Goal: Task Accomplishment & Management: Use online tool/utility

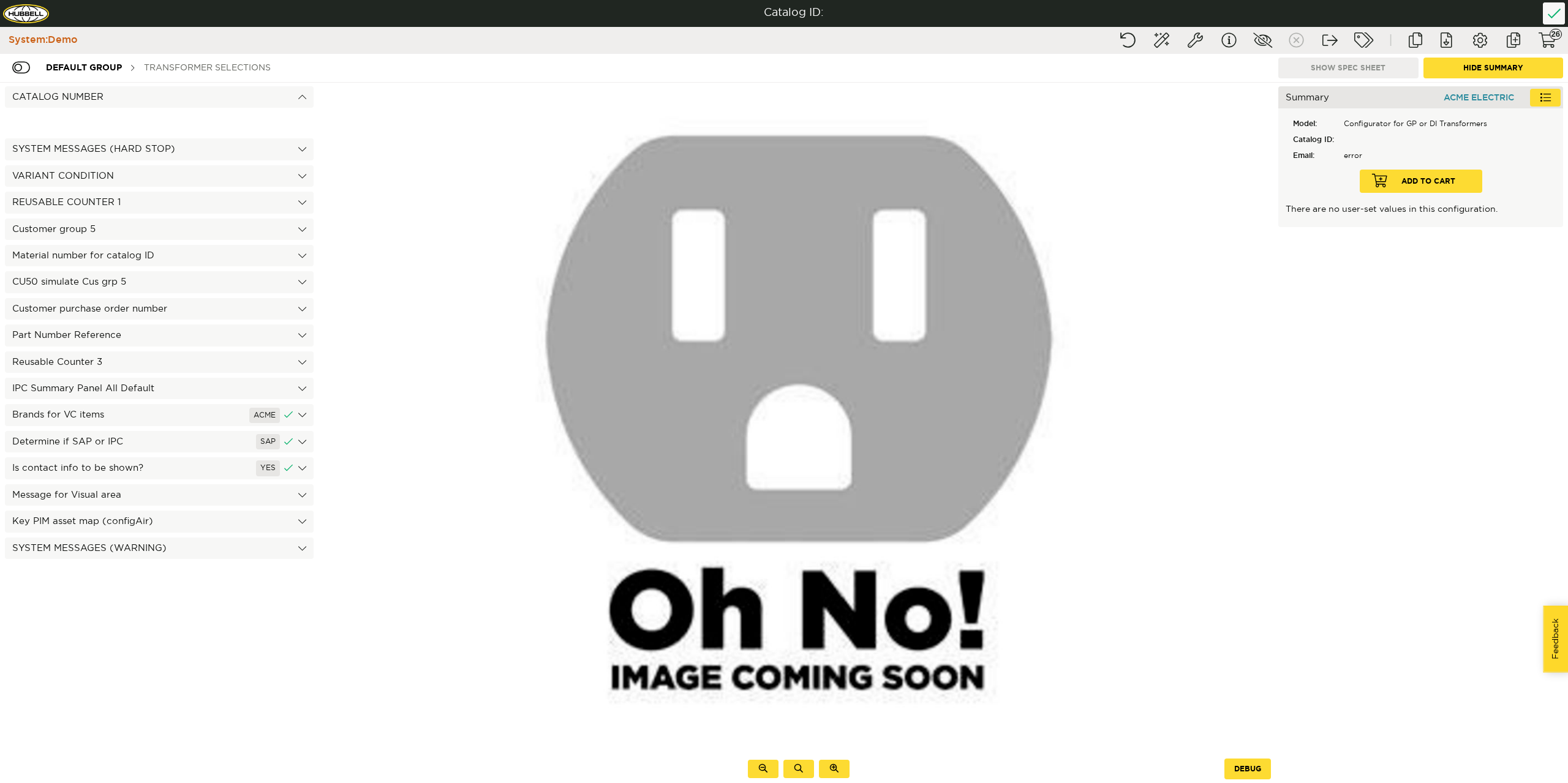
click at [224, 66] on div "Transformer Selections" at bounding box center [207, 68] width 139 height 23
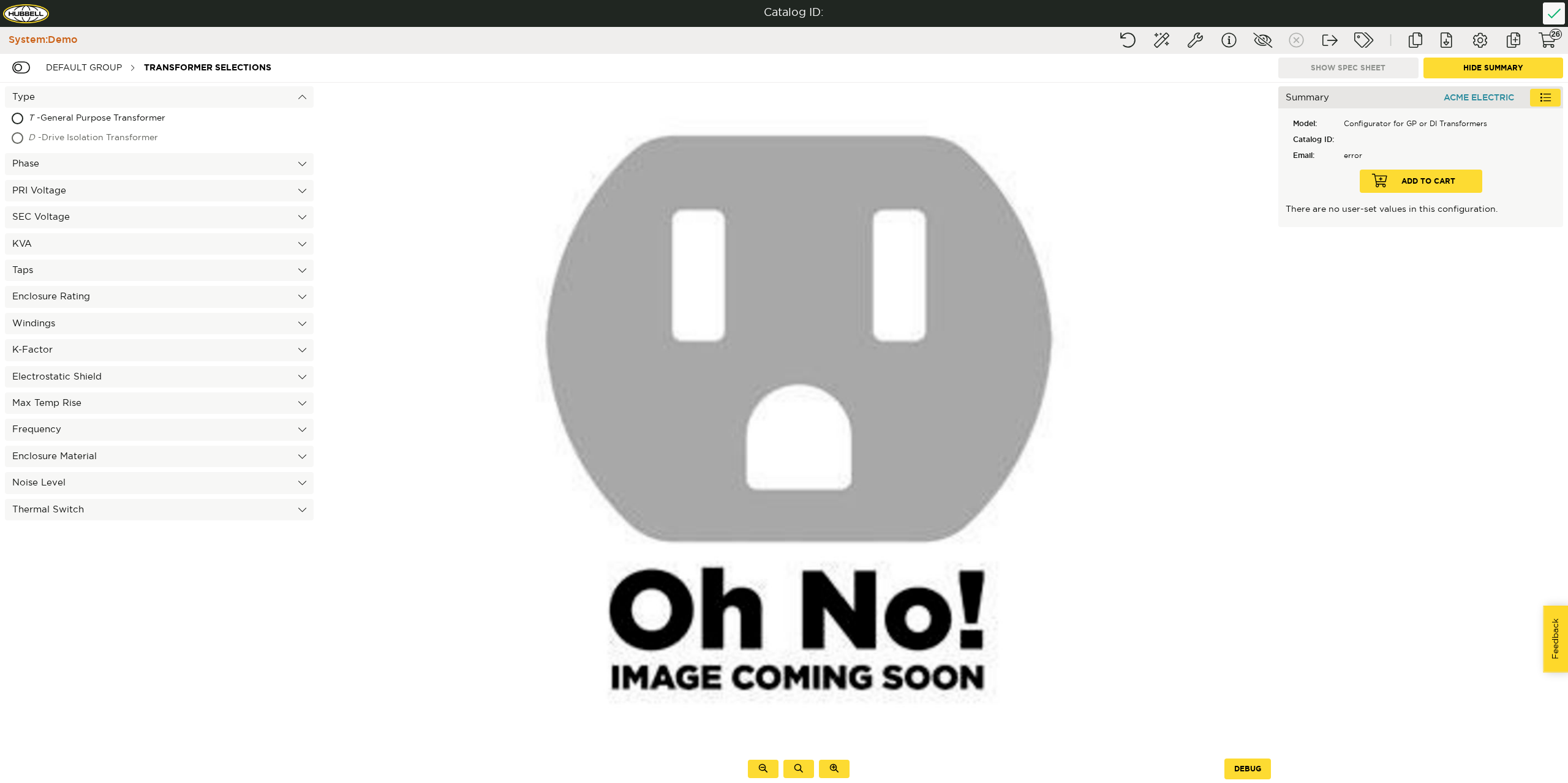
click at [143, 134] on div "D - Drive Isolation Transformer" at bounding box center [128, 138] width 199 height 19
click at [76, 148] on div "3 - Three" at bounding box center [104, 145] width 152 height 19
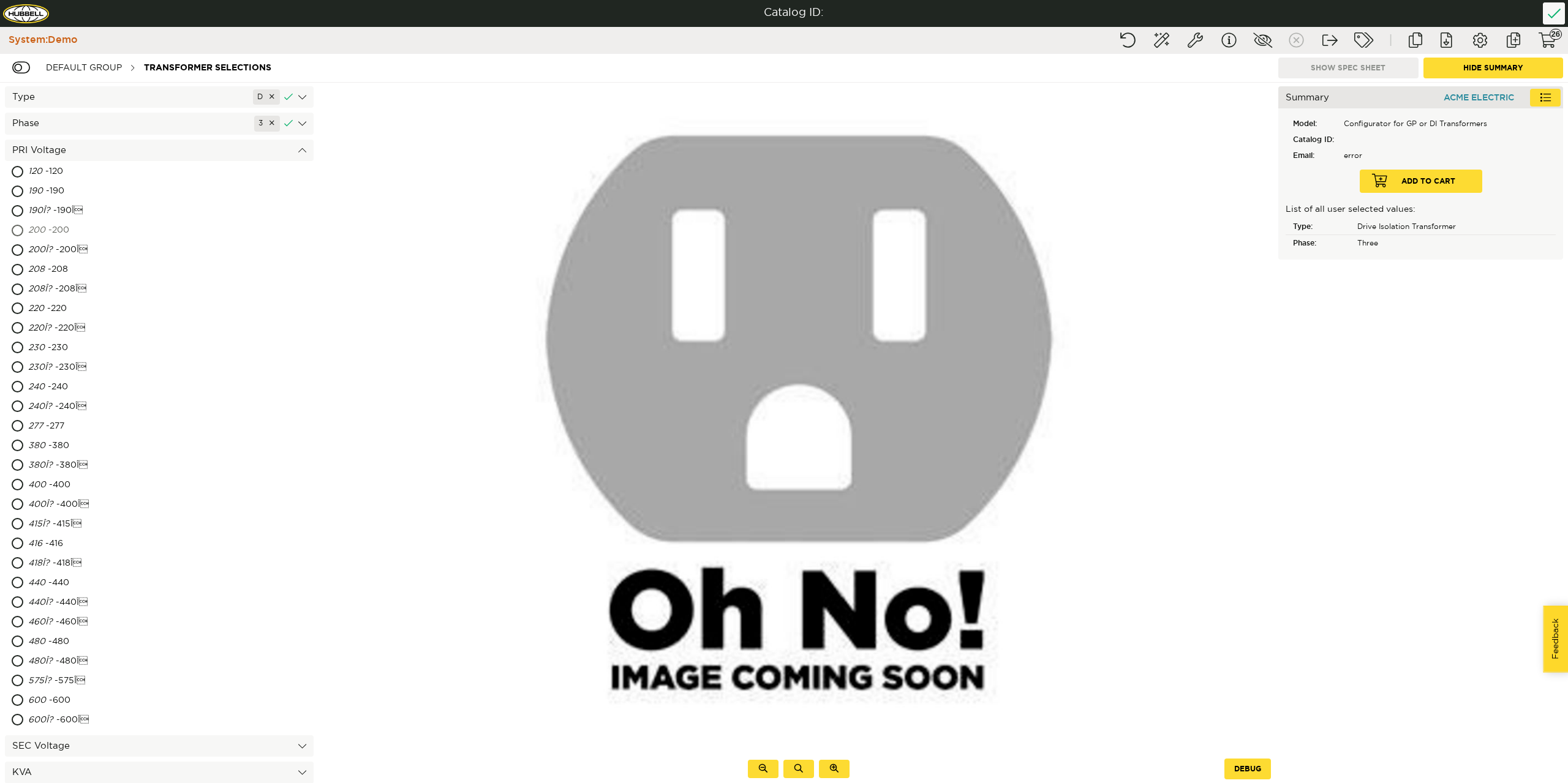
click at [79, 232] on div "200 - 200" at bounding box center [105, 231] width 155 height 19
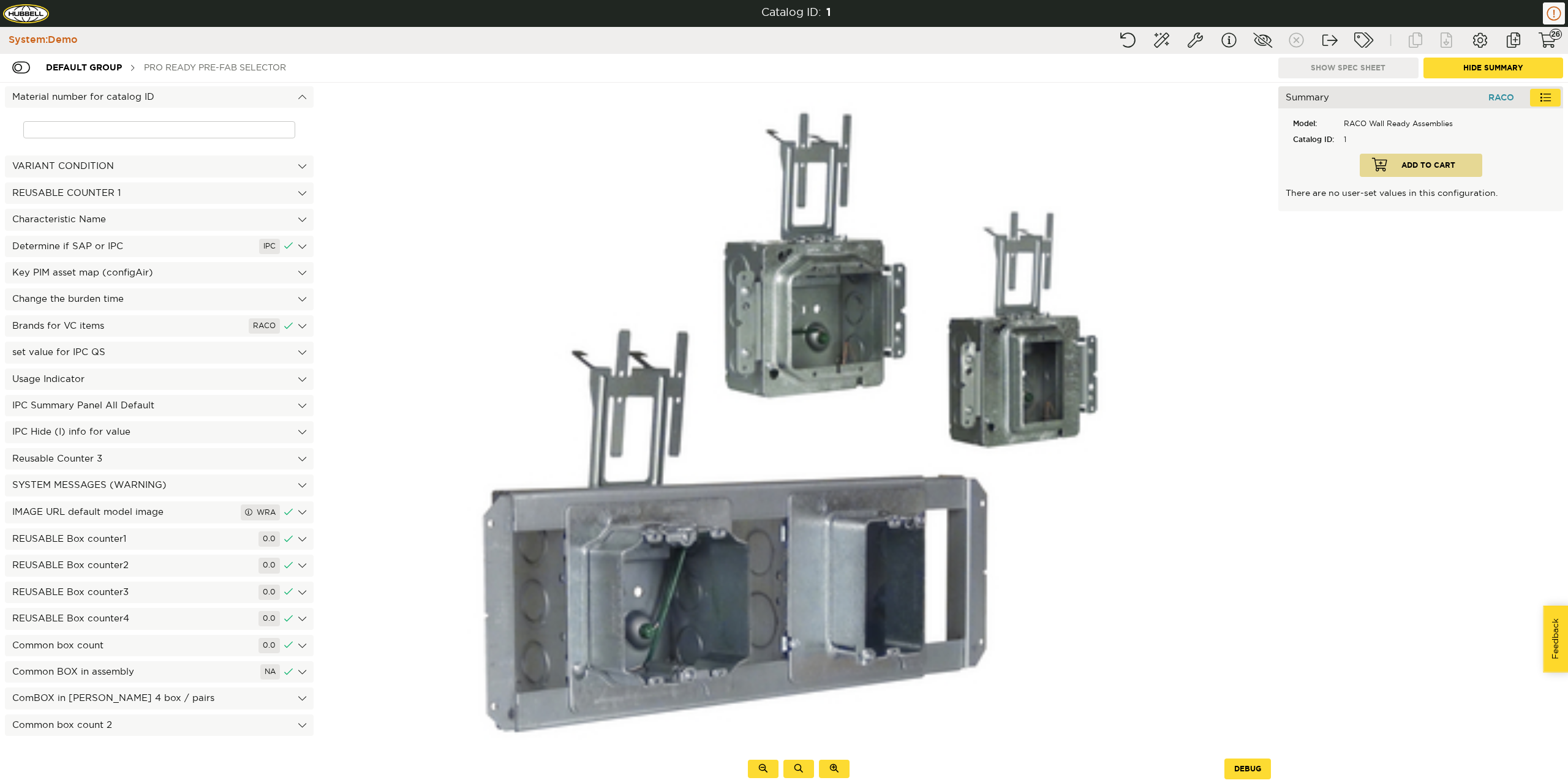
click at [199, 67] on div "PRO Ready Pre-Fab Selector" at bounding box center [215, 68] width 154 height 23
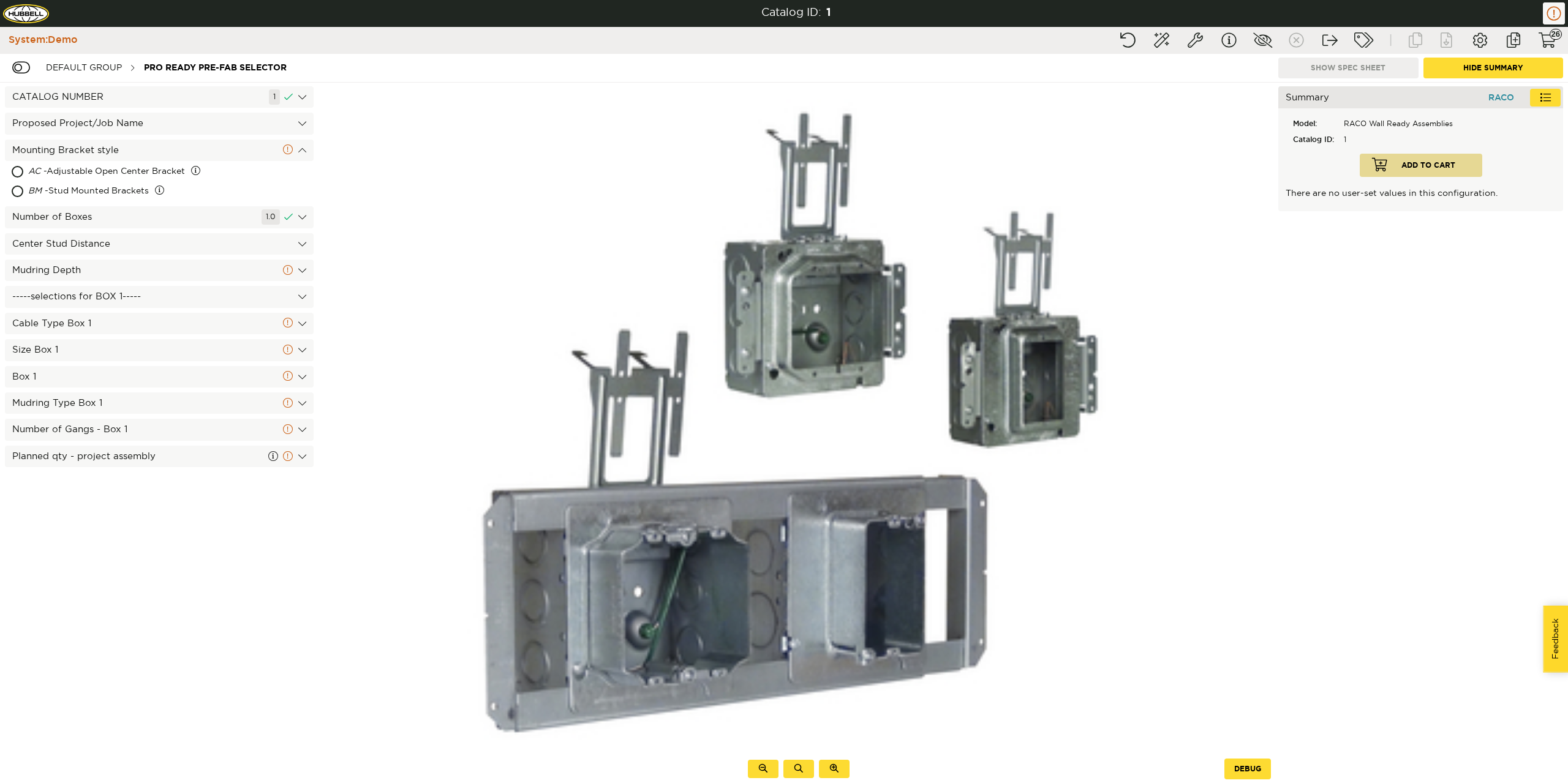
click at [147, 126] on div "Proposed Project/Job Name" at bounding box center [160, 123] width 309 height 22
click at [136, 191] on div "Mounting Bracket style" at bounding box center [160, 193] width 309 height 22
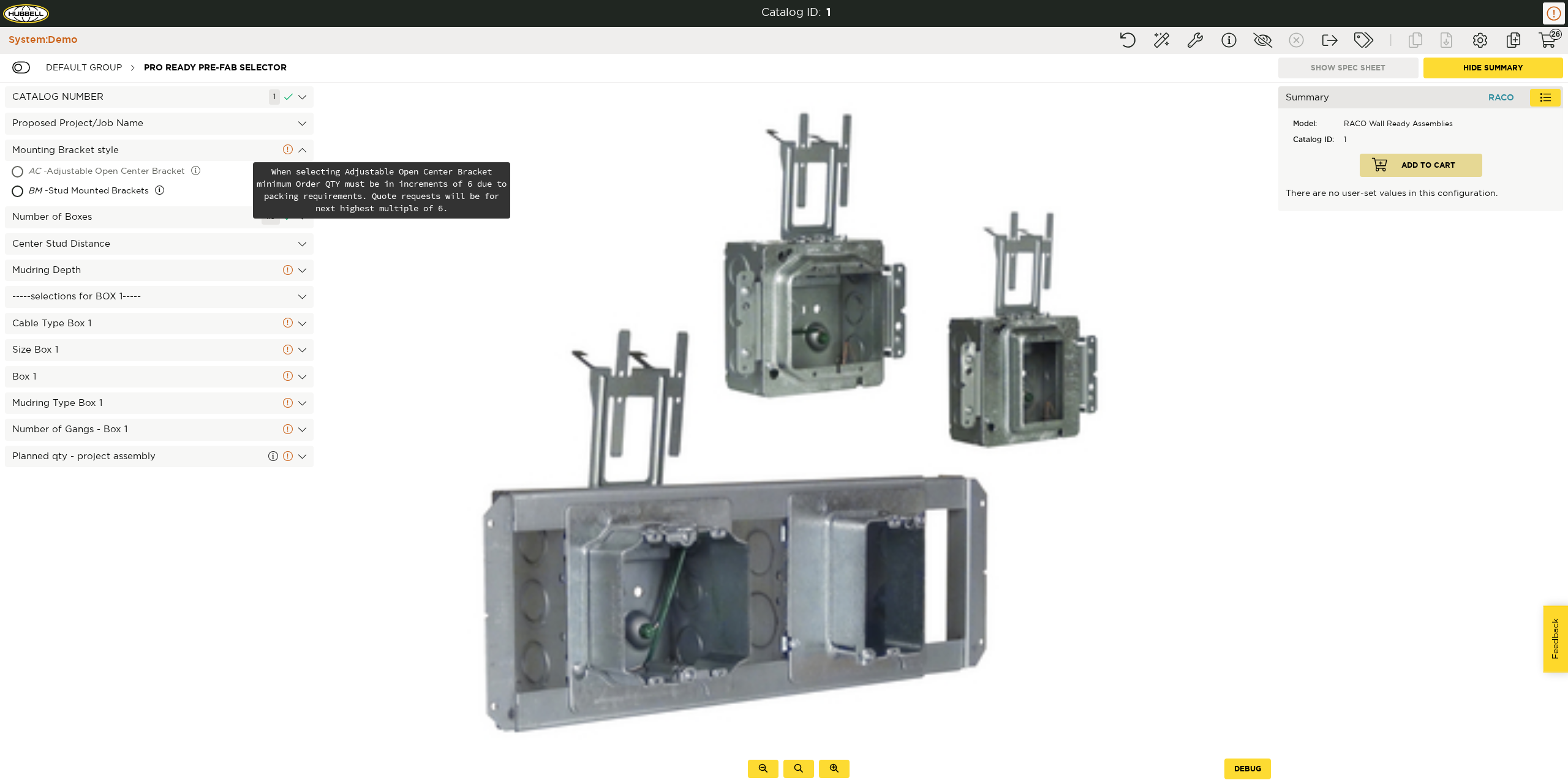
click at [110, 174] on div "AC - Adjustable Open Center Bracket" at bounding box center [139, 172] width 222 height 19
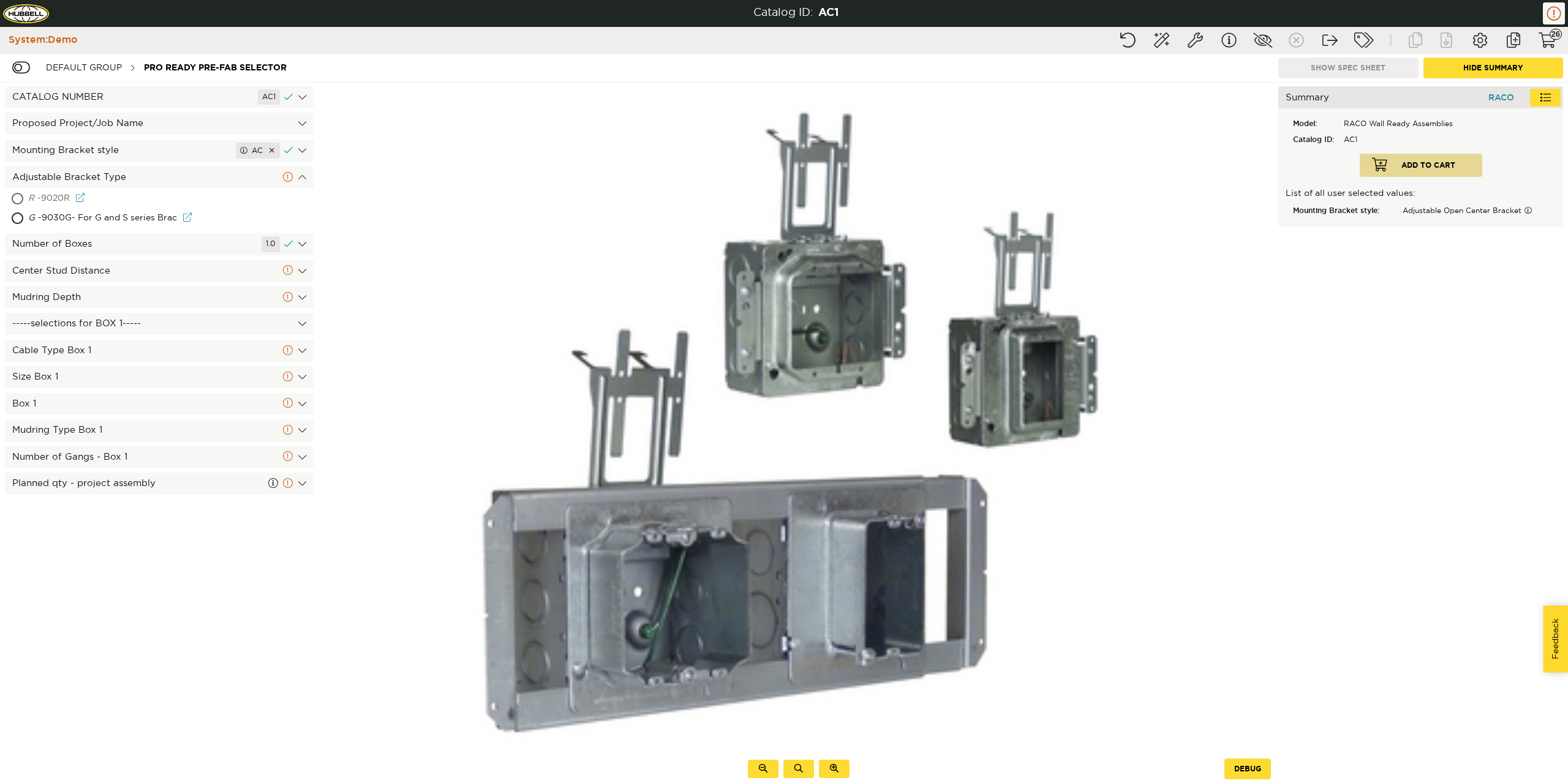
click at [59, 194] on div "R - 9020R" at bounding box center [109, 199] width 163 height 19
click at [50, 276] on div "Center Stud Distance" at bounding box center [160, 273] width 309 height 22
click at [45, 273] on div "24 - 24"" at bounding box center [103, 272] width 150 height 19
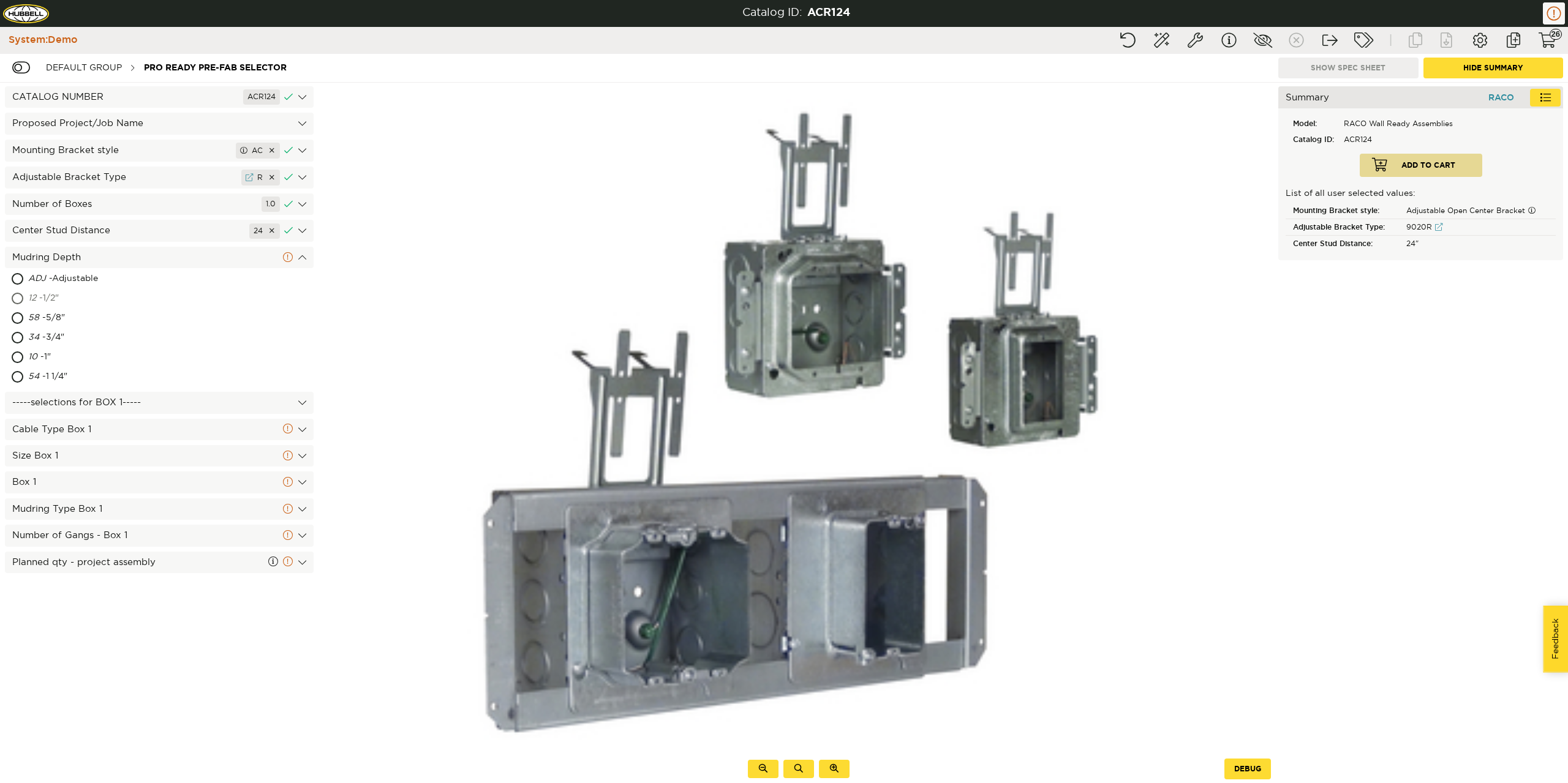
click at [30, 298] on span "12" at bounding box center [32, 298] width 8 height 9
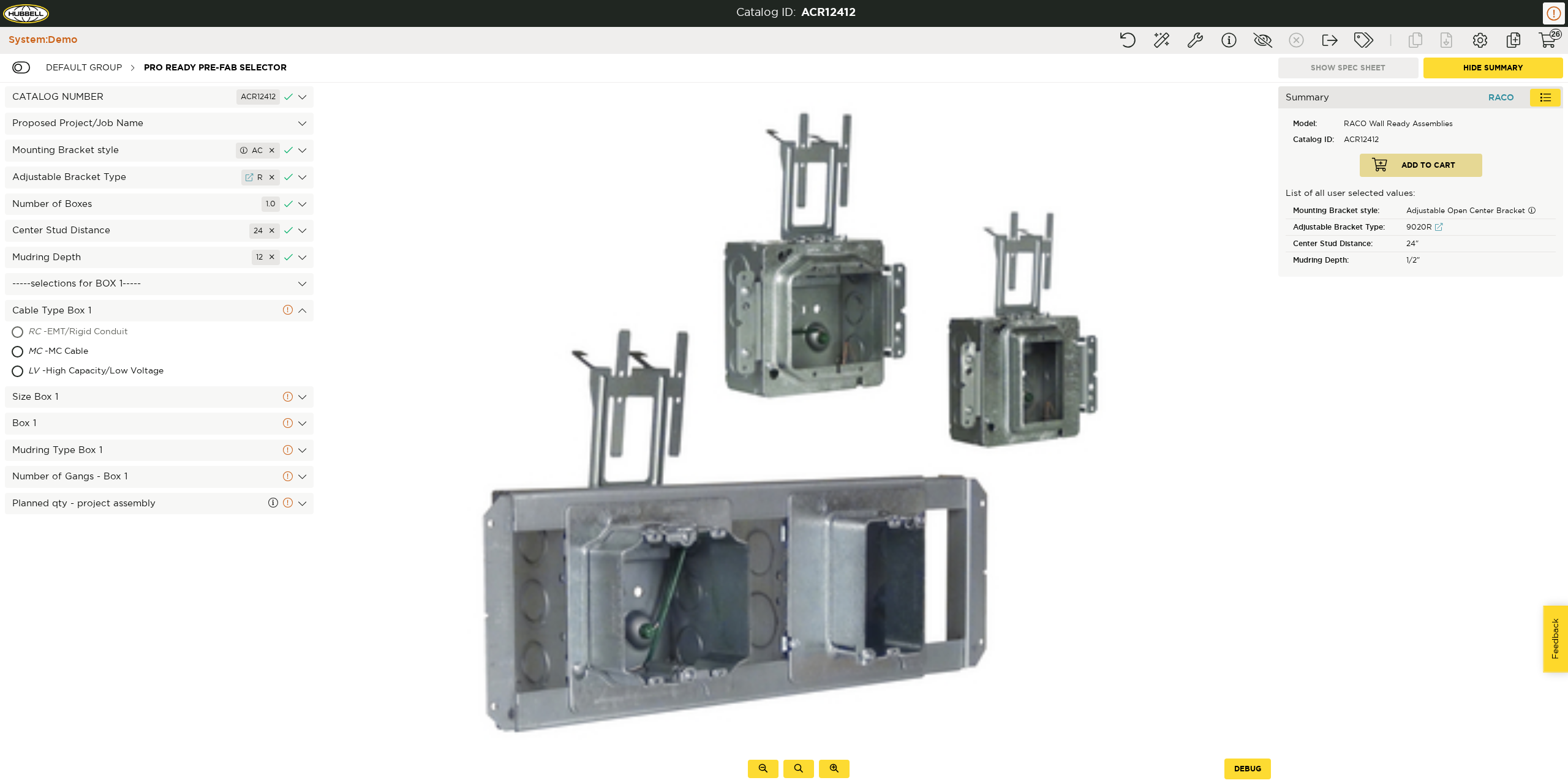
click at [42, 330] on div "RC - EMT/Rigid Conduit" at bounding box center [120, 332] width 184 height 19
click at [58, 356] on div "04 - 4"" at bounding box center [102, 359] width 148 height 19
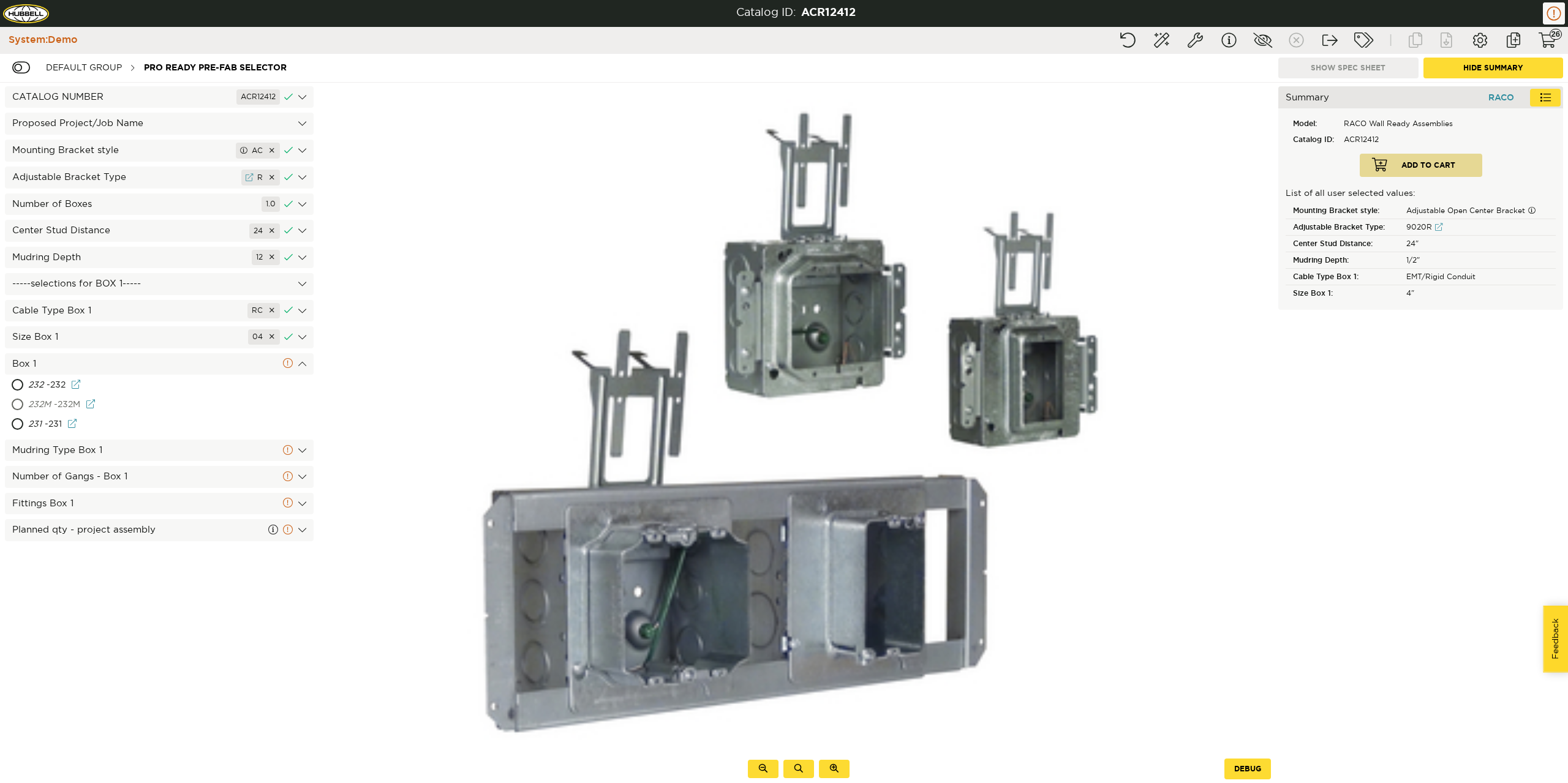
click at [48, 400] on span "232M" at bounding box center [39, 404] width 23 height 9
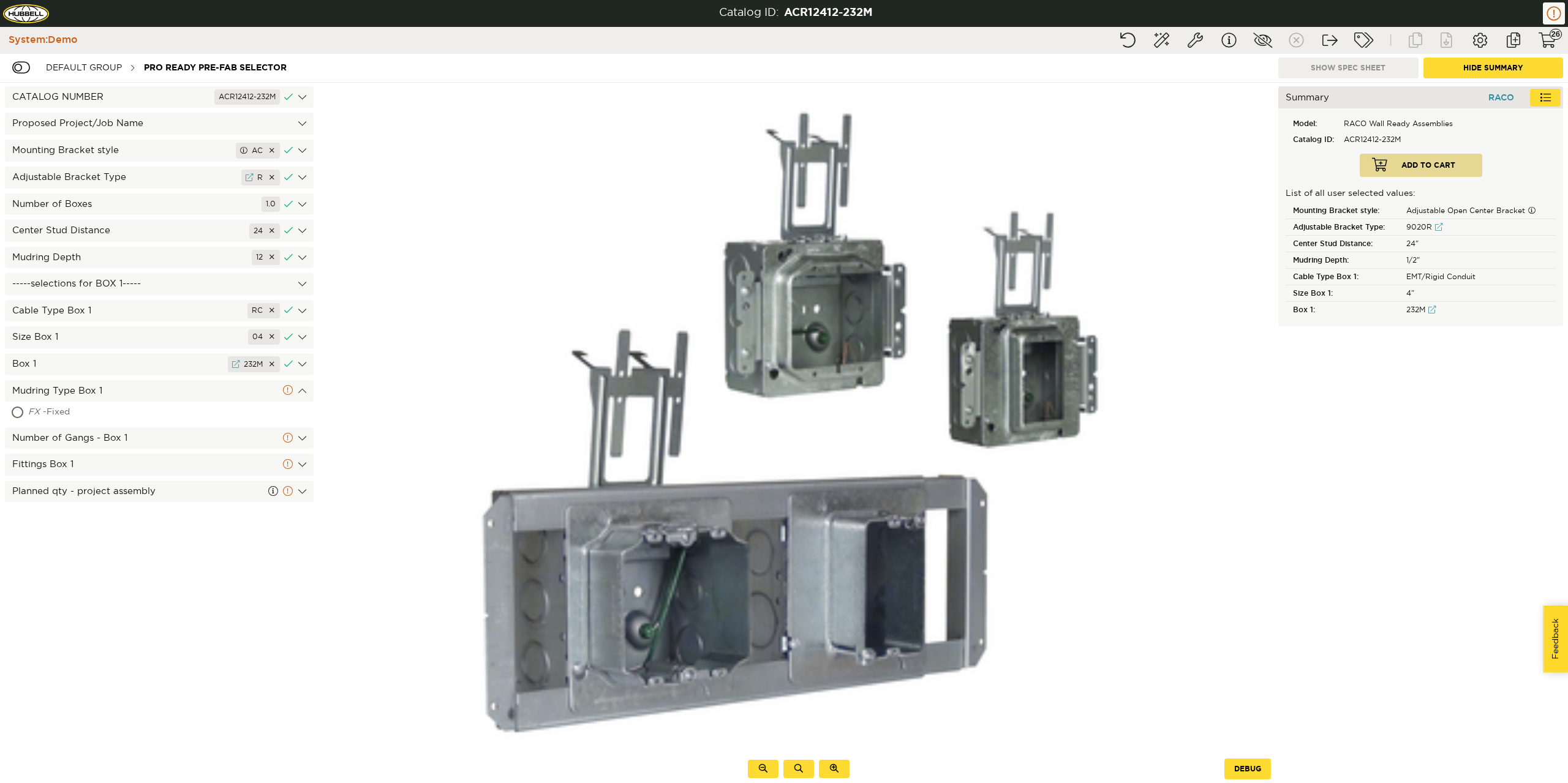
click at [72, 404] on div "FX - Fixed" at bounding box center [105, 413] width 155 height 19
click at [31, 453] on span "2" at bounding box center [30, 458] width 5 height 9
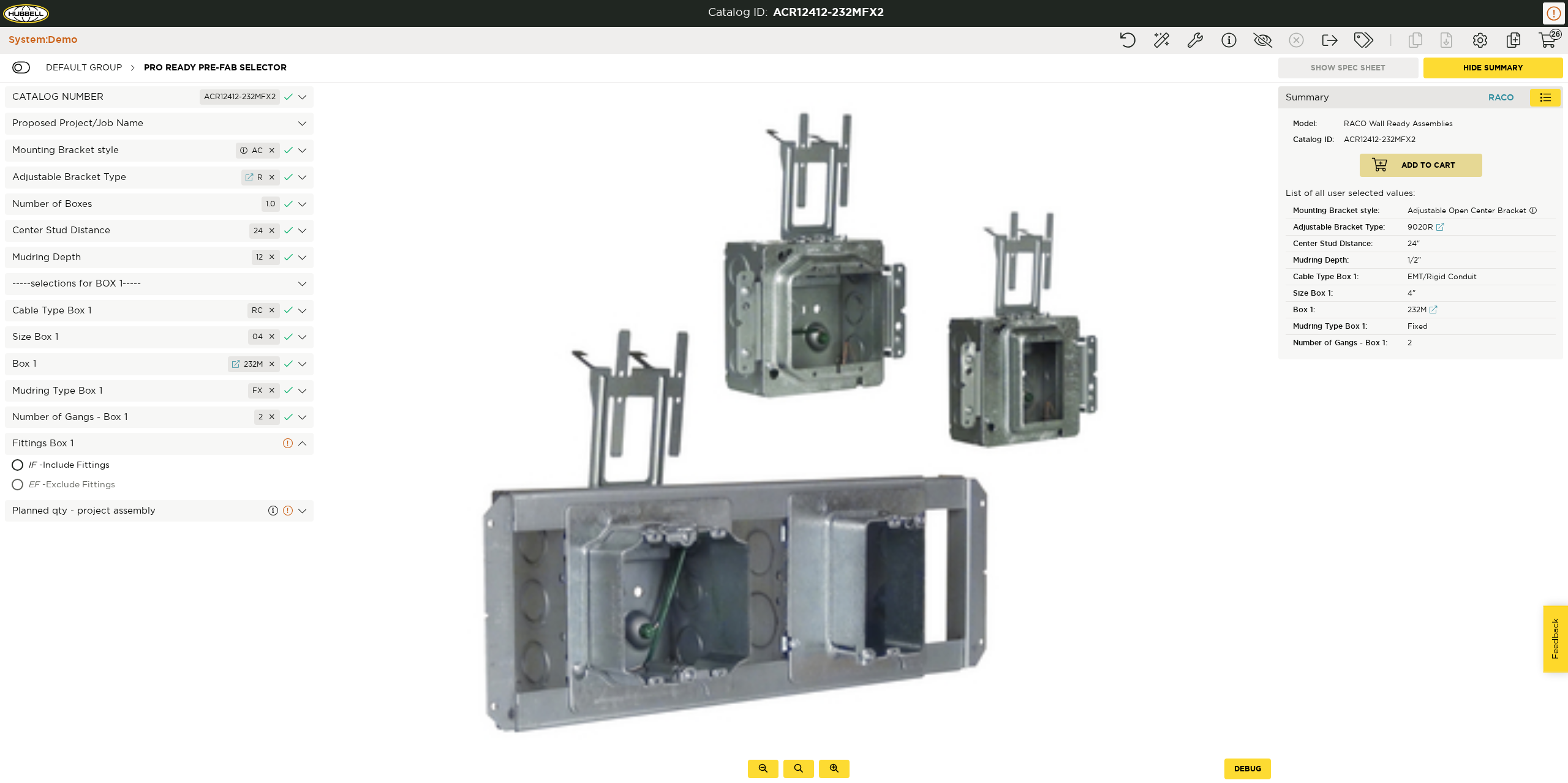
click at [62, 478] on div "EF - Exclude Fittings" at bounding box center [117, 485] width 177 height 19
click at [177, 502] on input at bounding box center [159, 503] width 272 height 17
click at [240, 546] on div "CATALOG NUMBER ACR12412-232MFX2EF Proposed Project/Job Name Mounting Bracket st…" at bounding box center [159, 433] width 318 height 701
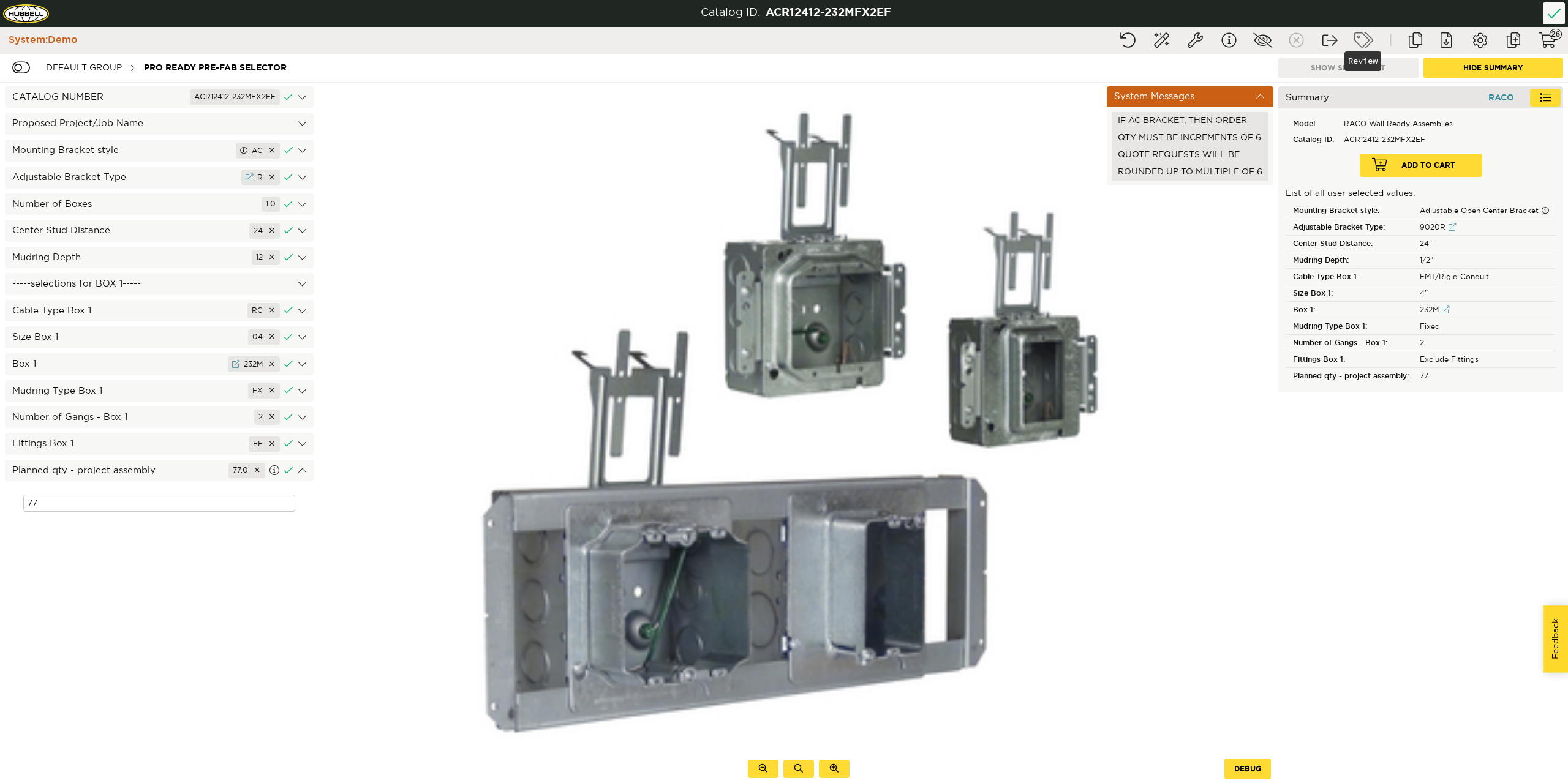
click at [1369, 40] on button "Review" at bounding box center [1363, 41] width 30 height 22
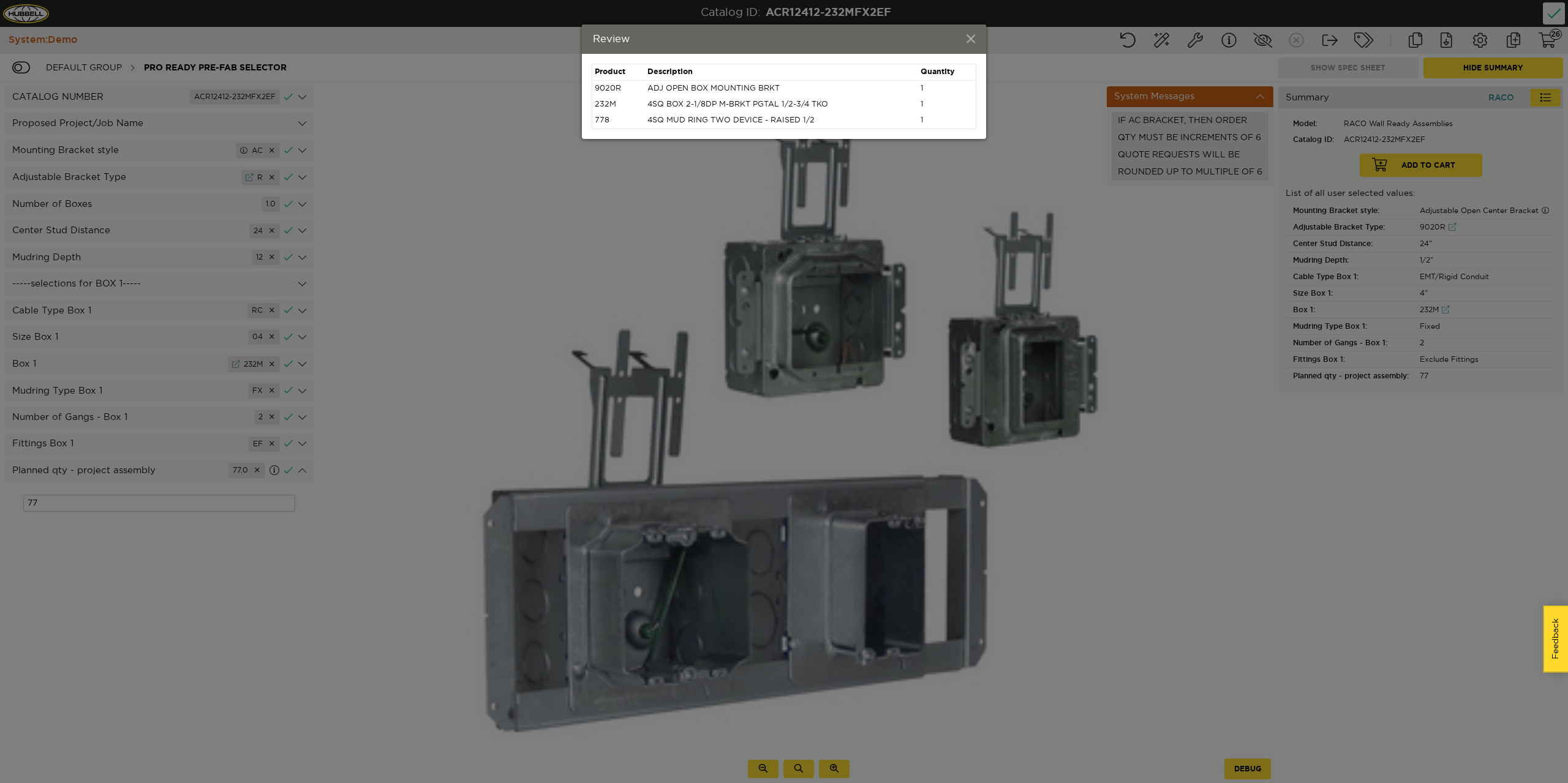
click at [969, 37] on span at bounding box center [971, 40] width 9 height 13
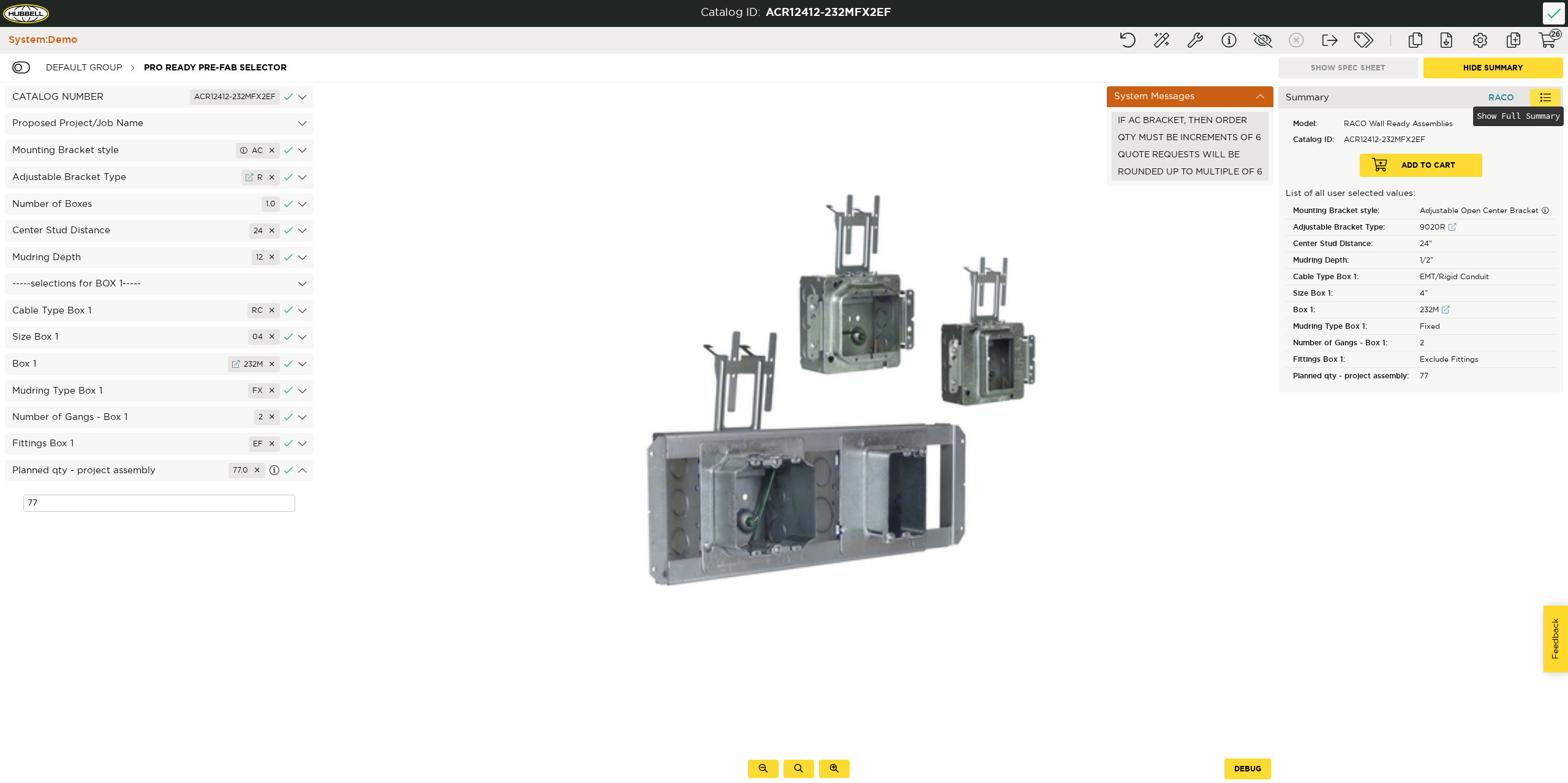
click at [1548, 94] on button at bounding box center [1545, 98] width 30 height 18
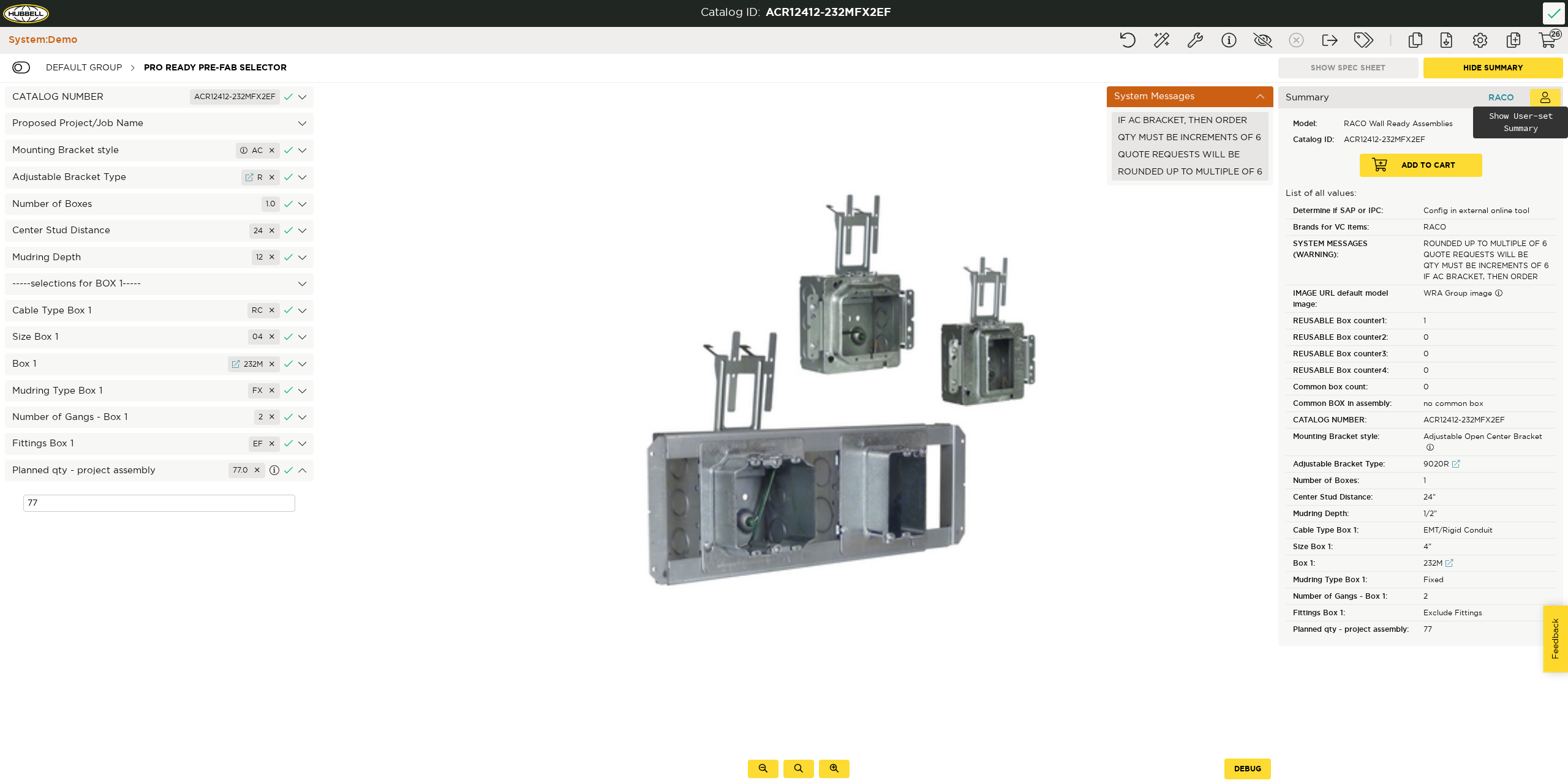
click at [1548, 94] on button at bounding box center [1545, 98] width 30 height 18
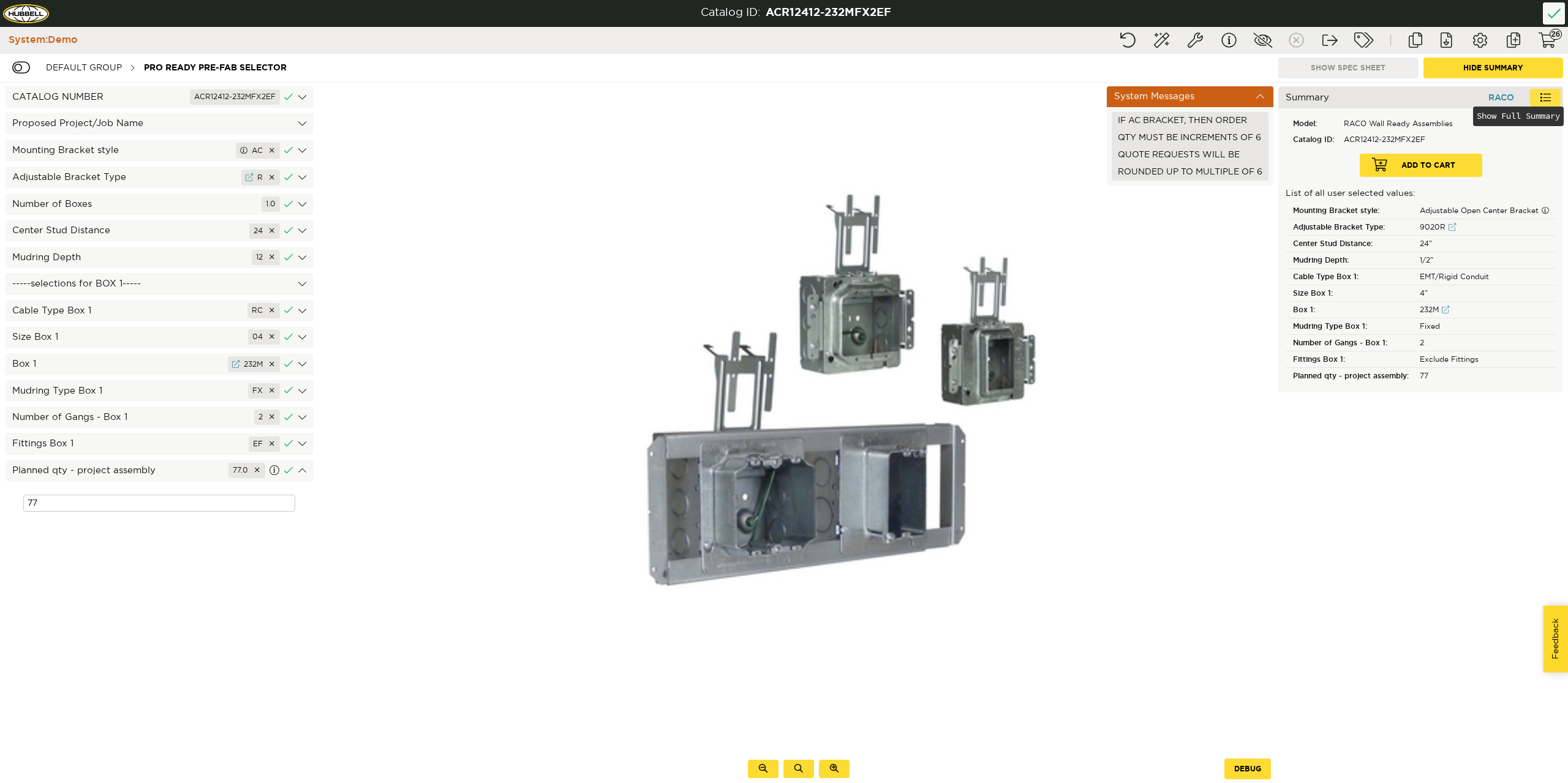
click at [1548, 94] on button at bounding box center [1545, 98] width 30 height 18
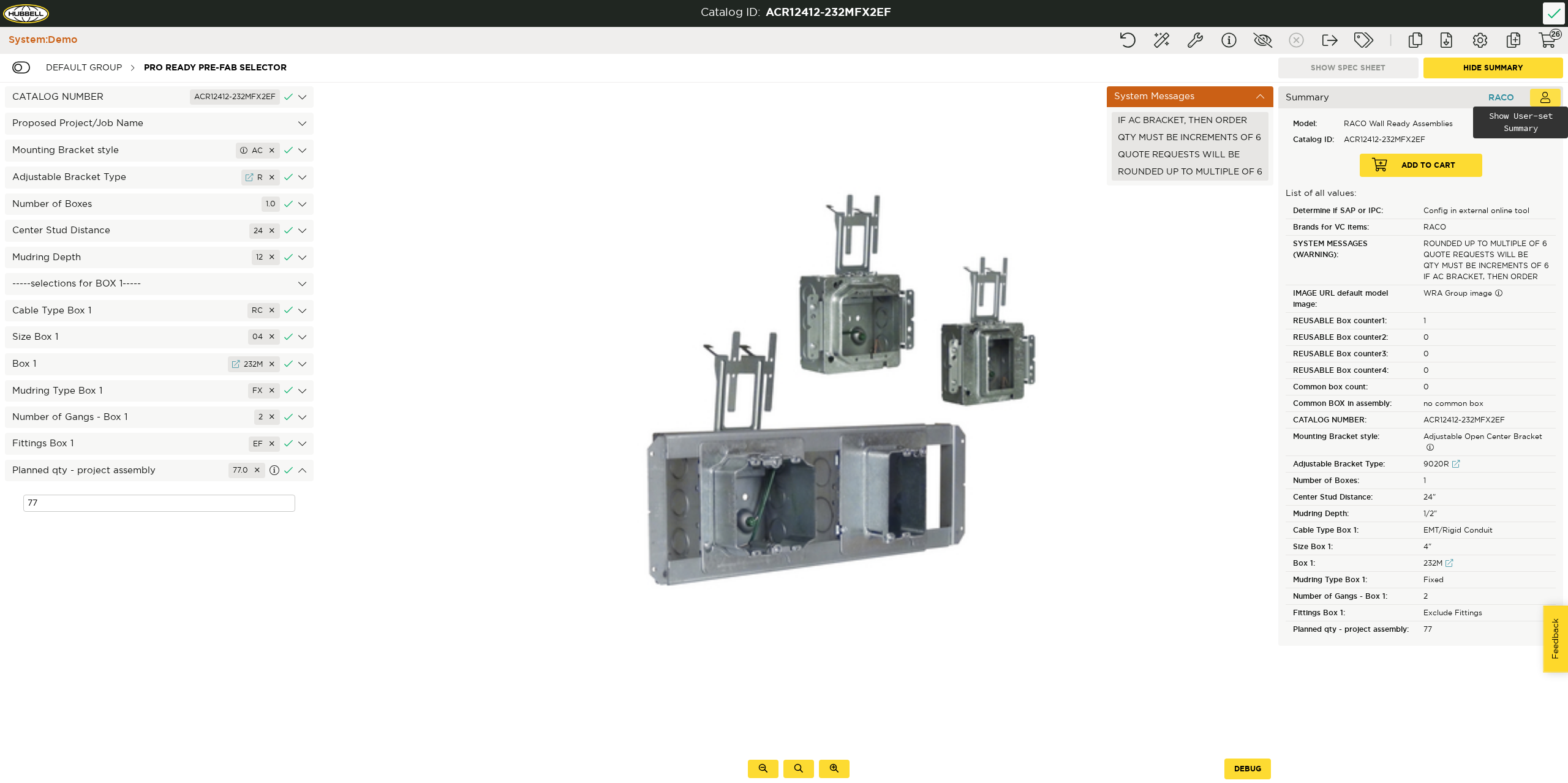
click at [1548, 94] on button at bounding box center [1545, 98] width 30 height 18
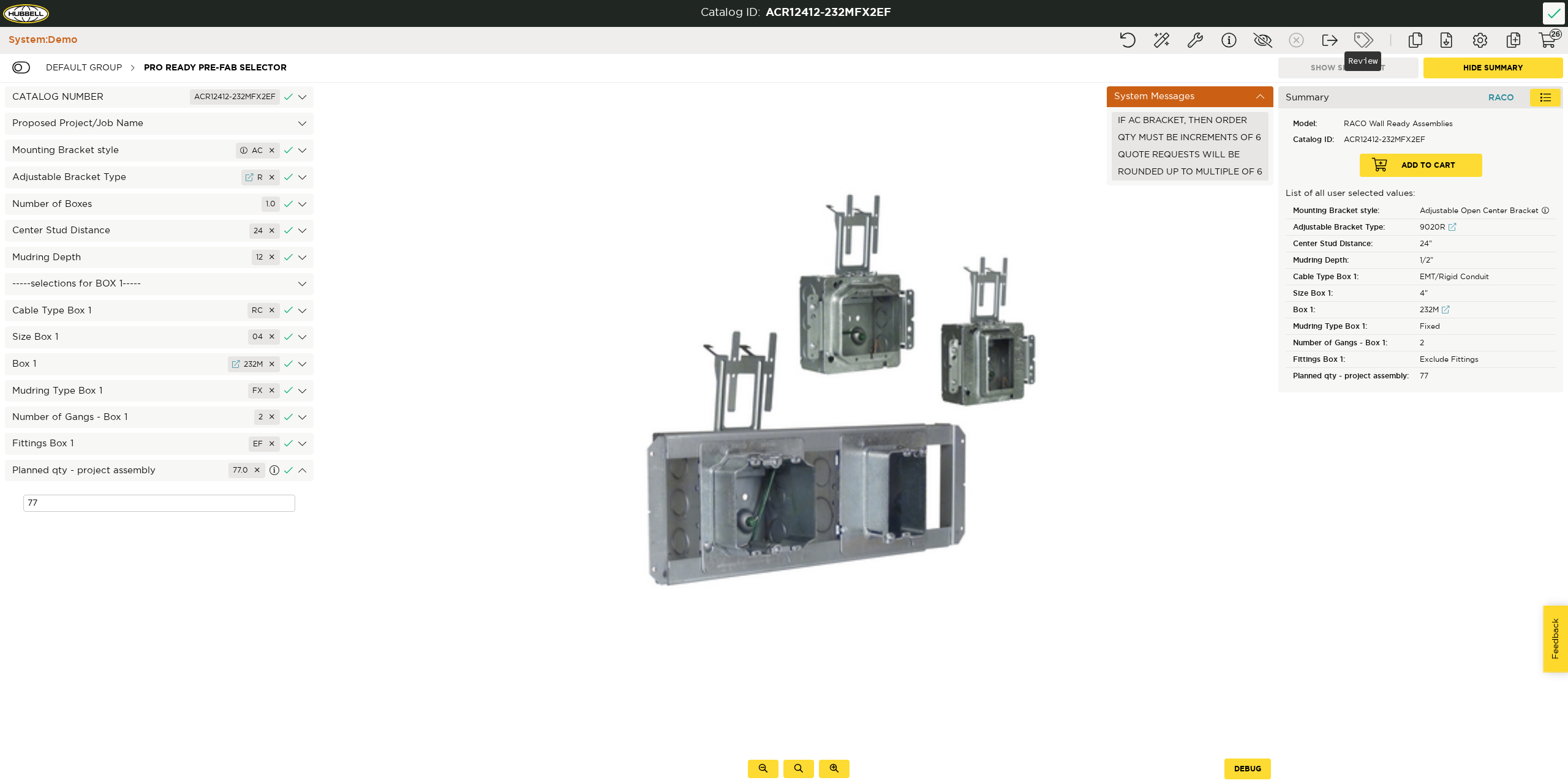
click at [1365, 42] on button "Review" at bounding box center [1363, 41] width 30 height 22
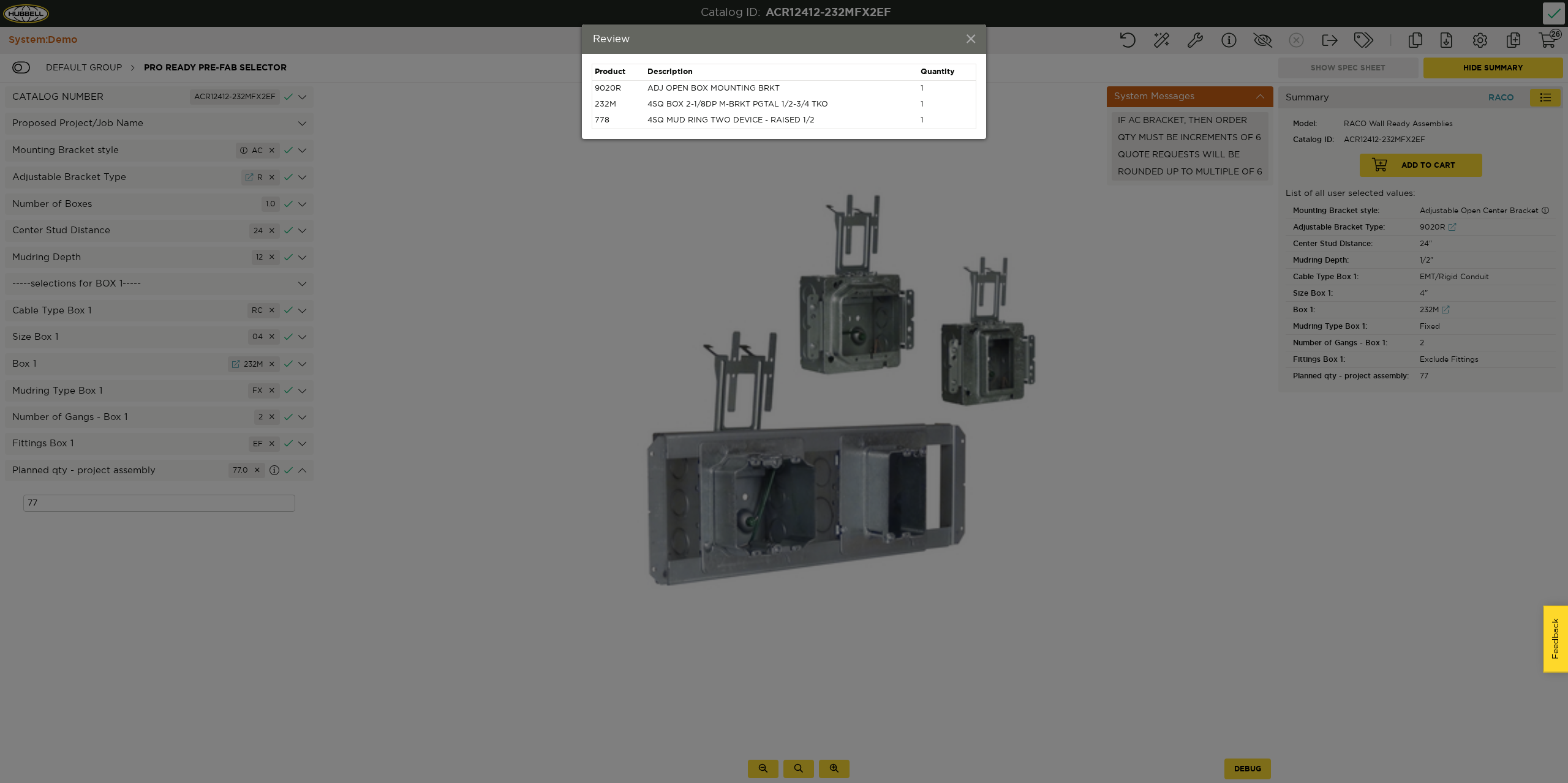
click at [971, 35] on span at bounding box center [971, 40] width 9 height 13
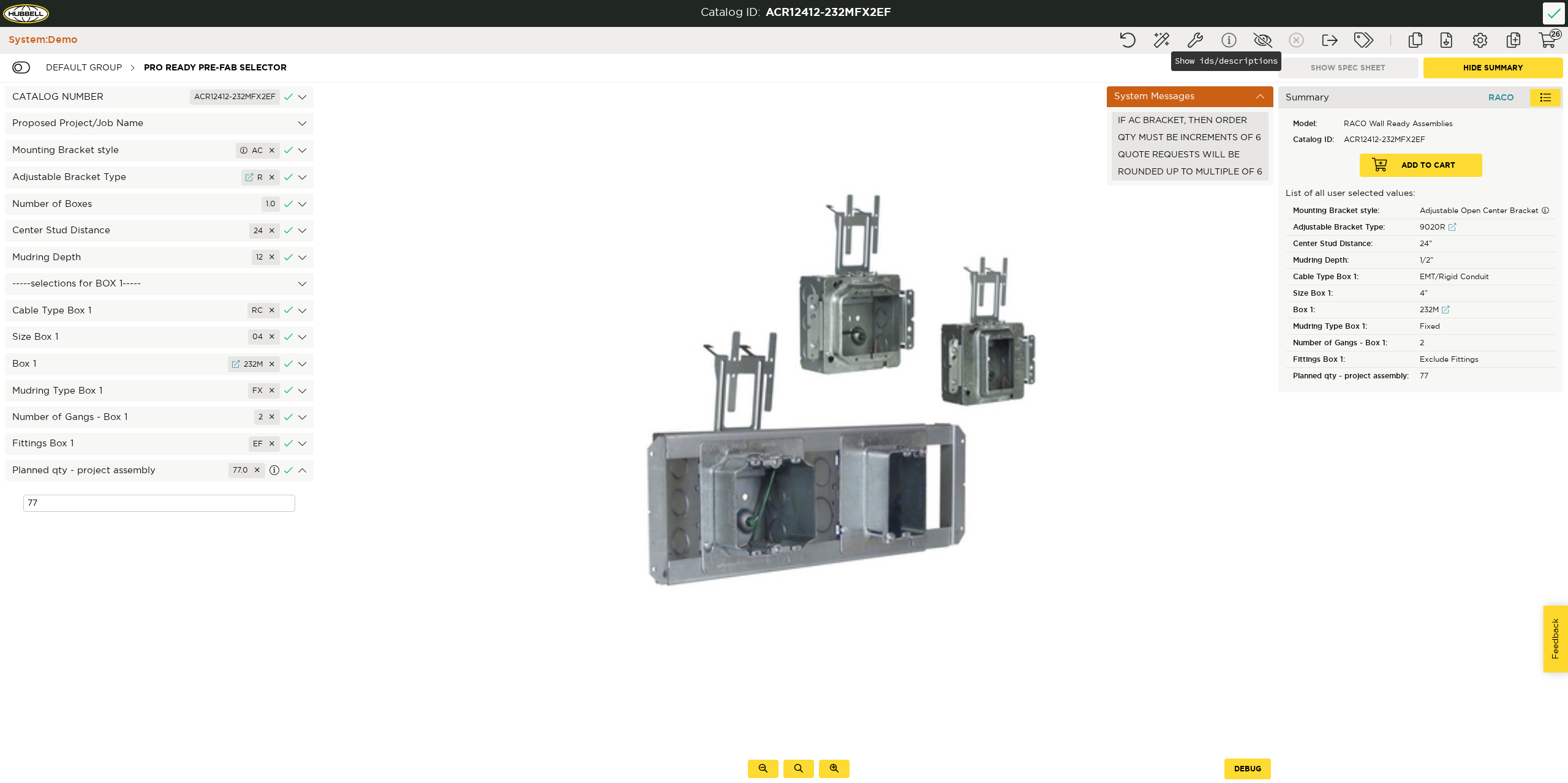
click at [1233, 37] on button "Show ids/descriptions" at bounding box center [1228, 41] width 30 height 22
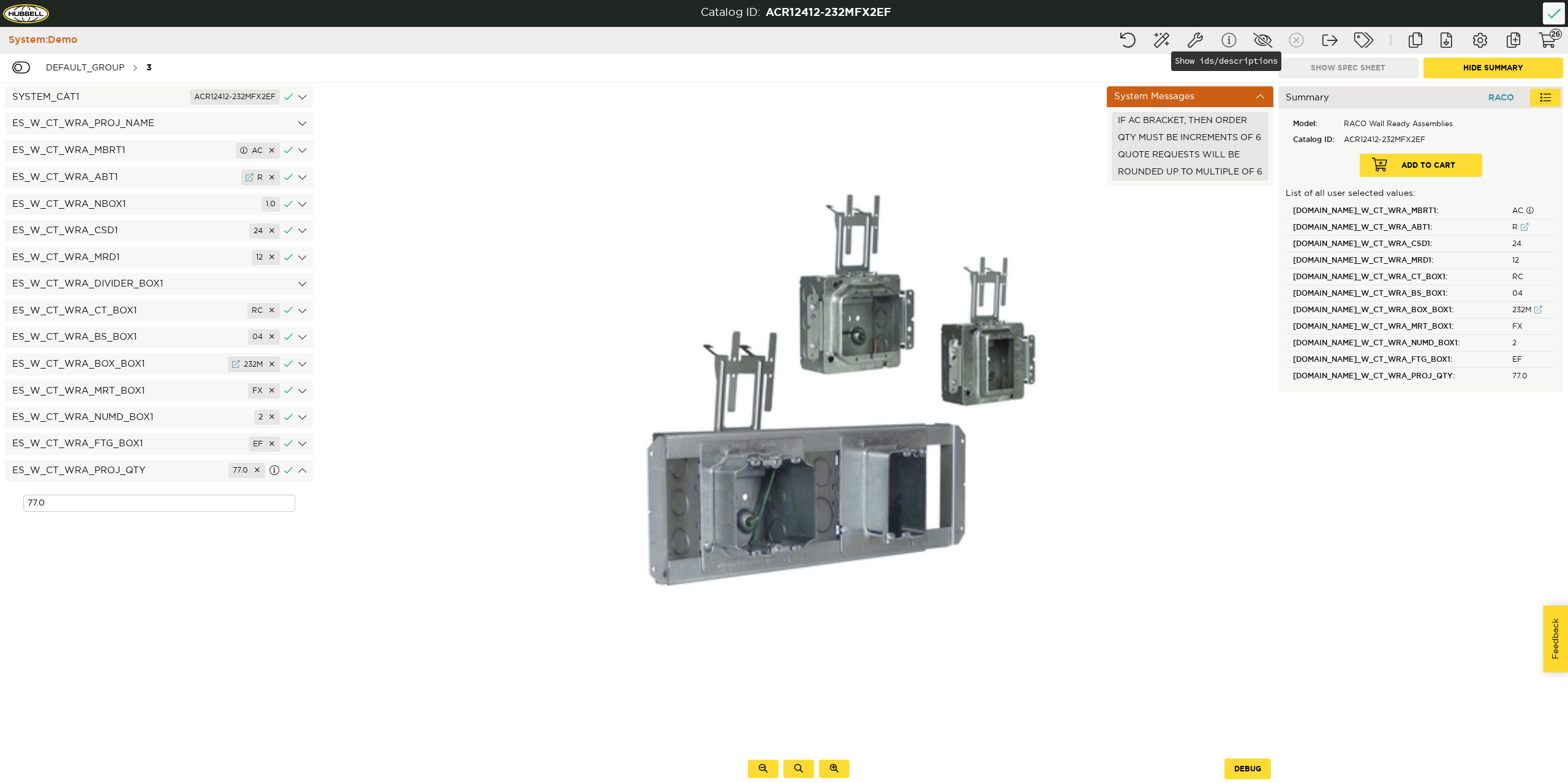
click at [1226, 42] on button "Show ids/descriptions" at bounding box center [1228, 41] width 30 height 22
type input "77"
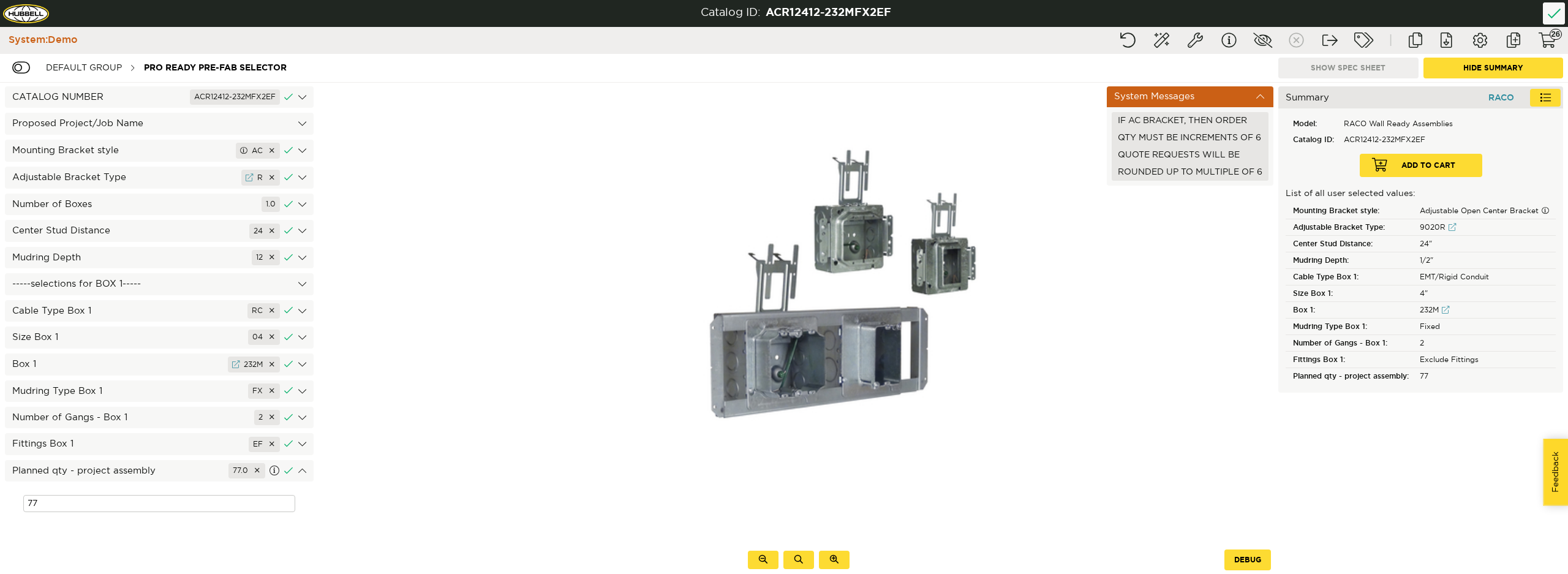
click at [166, 97] on div "CATALOG NUMBER ACR12412-232MFX2EF" at bounding box center [160, 97] width 309 height 22
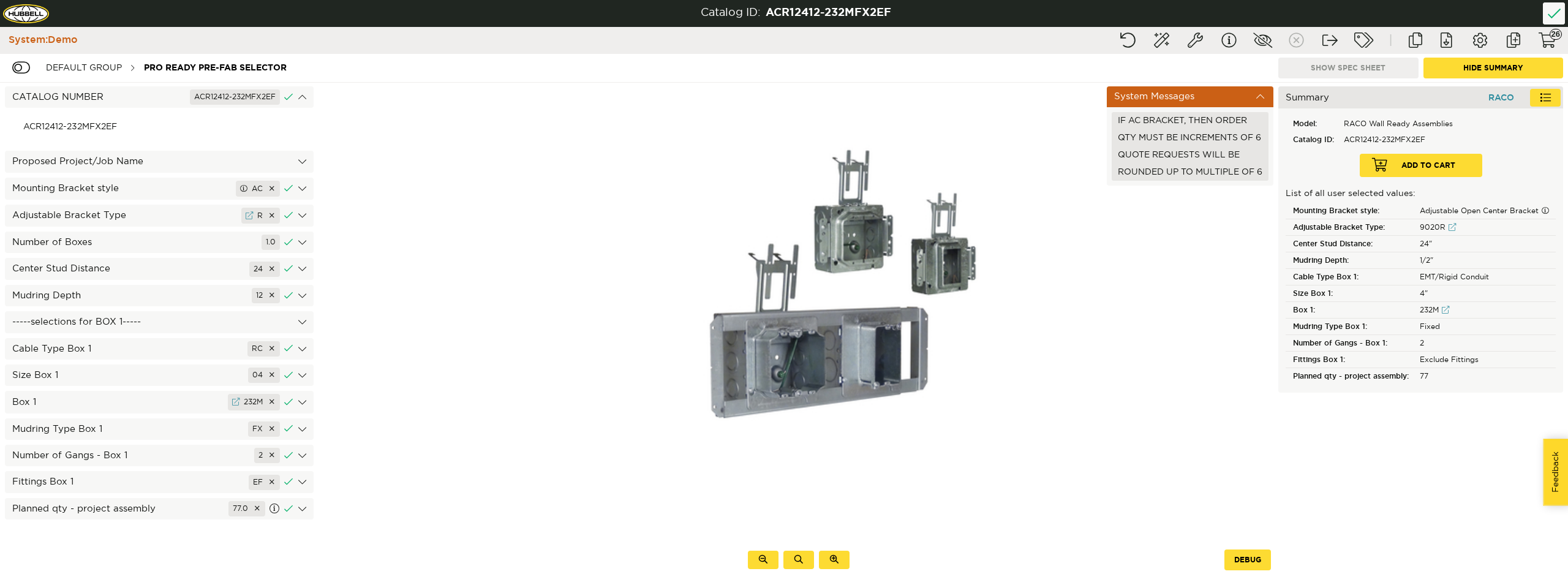
click at [166, 97] on div "CATALOG NUMBER ACR12412-232MFX2EF" at bounding box center [160, 97] width 309 height 22
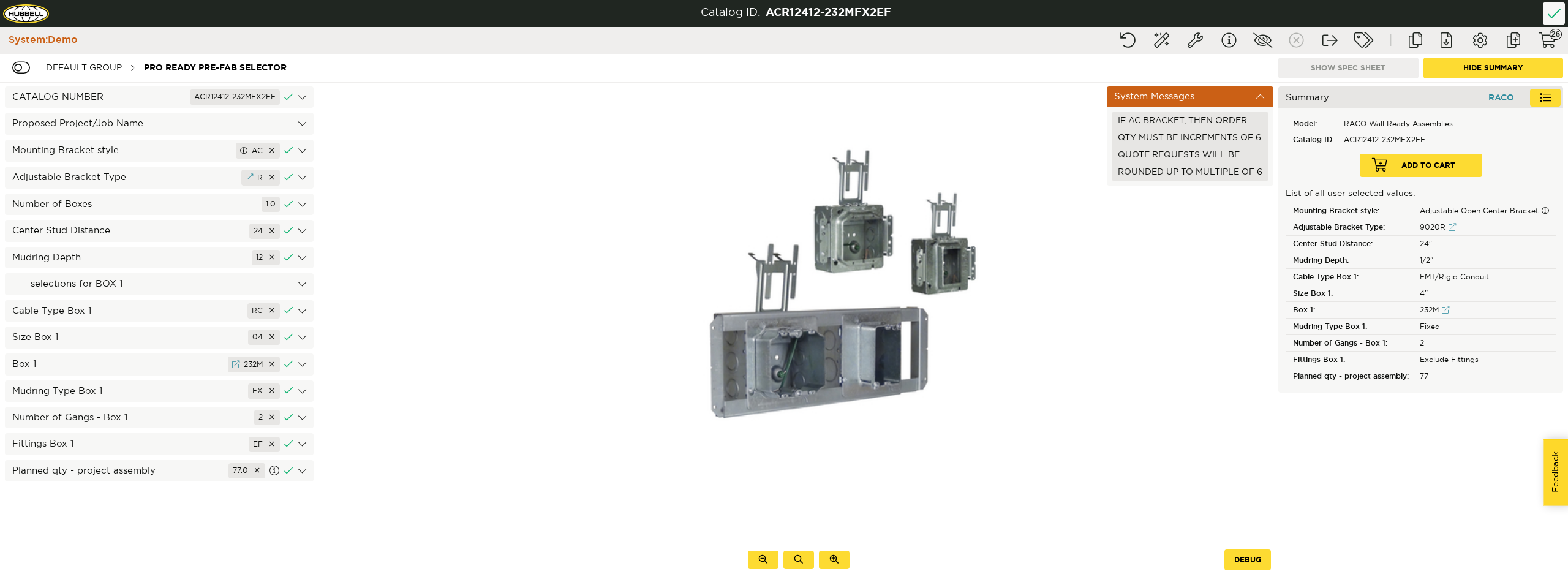
click at [163, 149] on div "Mounting Bracket style AC" at bounding box center [160, 151] width 309 height 22
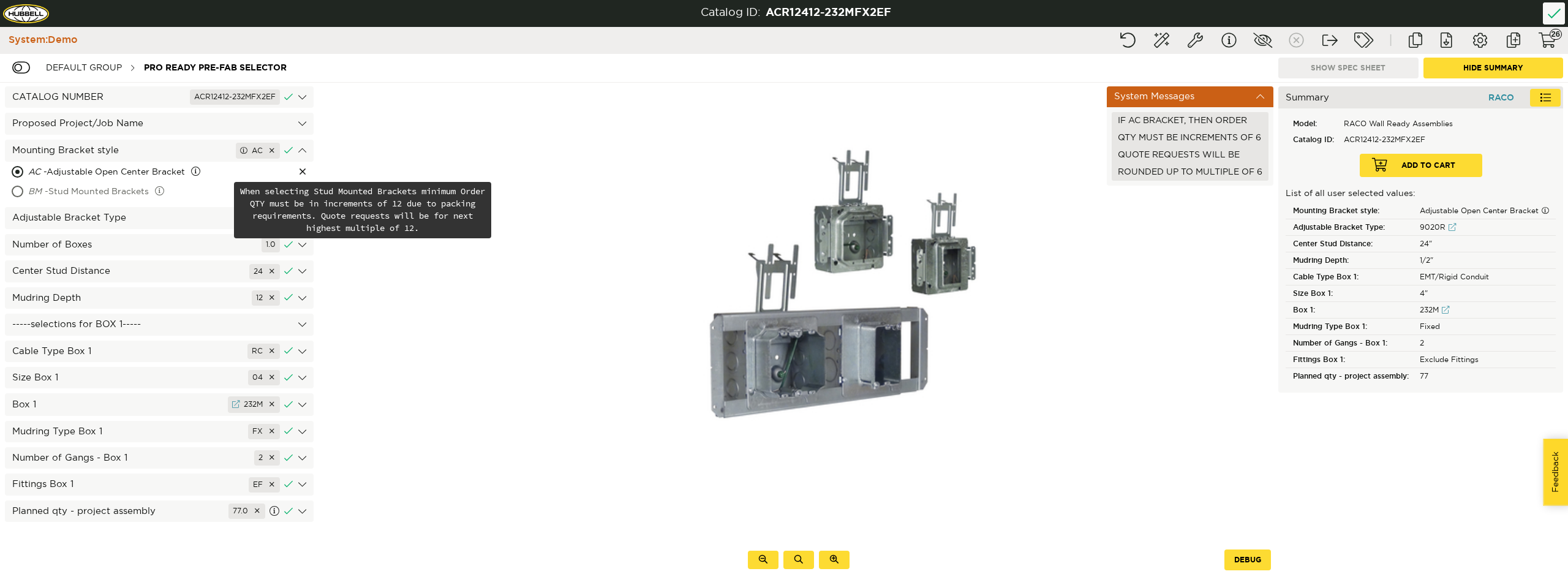
click at [114, 195] on div "BM - Stud Mounted Brackets" at bounding box center [130, 192] width 204 height 19
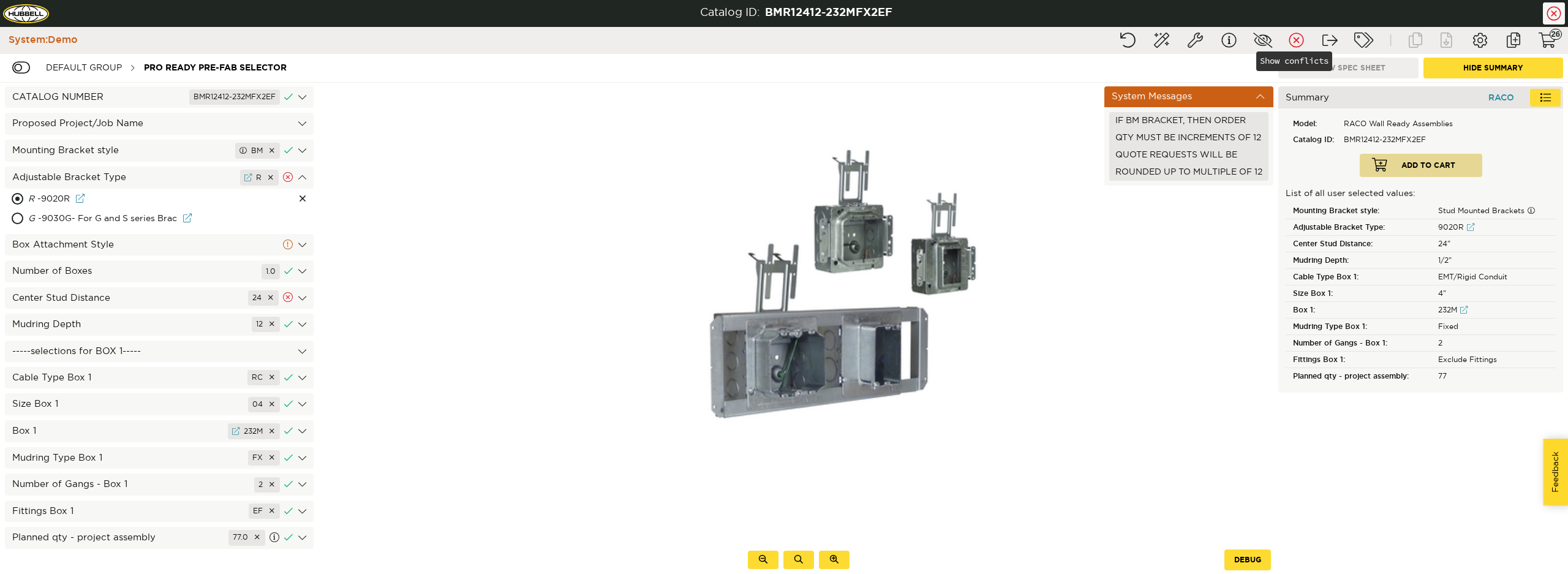
click at [1292, 36] on button "Show conflicts" at bounding box center [1296, 41] width 30 height 22
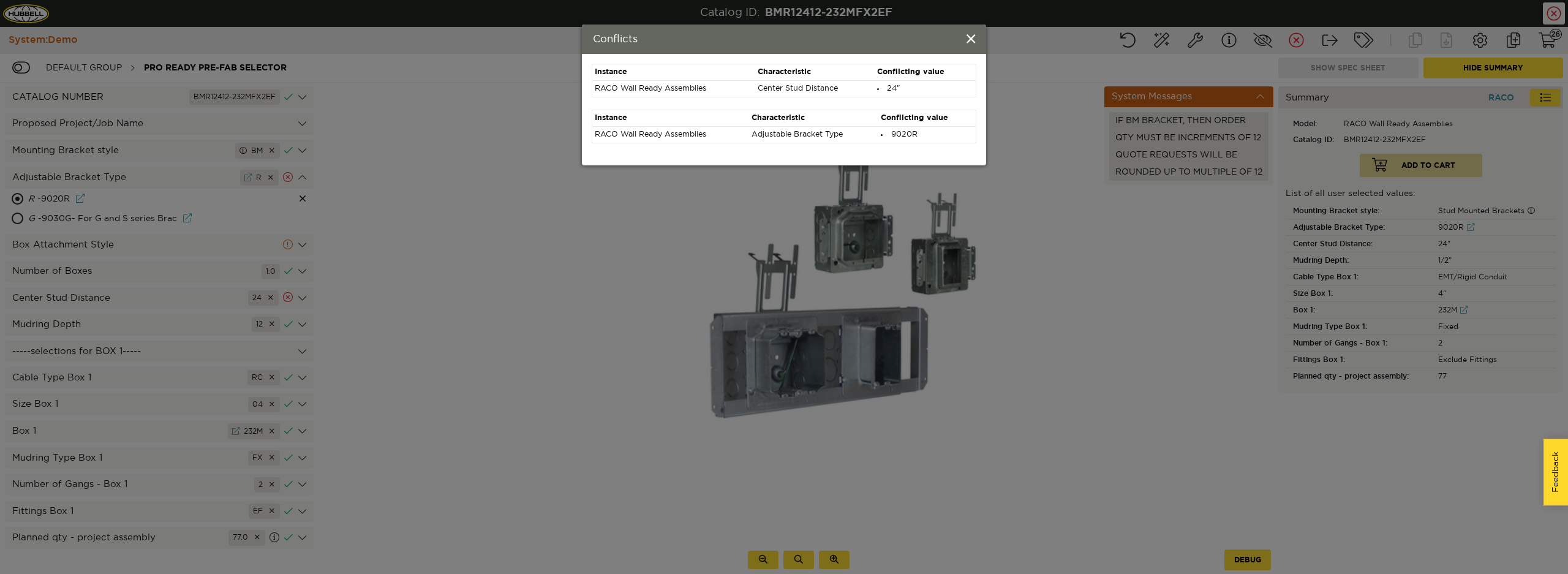
click at [888, 85] on li "24"" at bounding box center [925, 88] width 97 height 11
drag, startPoint x: 967, startPoint y: 38, endPoint x: 964, endPoint y: 44, distance: 6.7
click at [964, 43] on div "Conflicts" at bounding box center [784, 39] width 404 height 30
drag, startPoint x: 923, startPoint y: 66, endPoint x: 905, endPoint y: 71, distance: 18.7
drag, startPoint x: 905, startPoint y: 71, endPoint x: 881, endPoint y: 85, distance: 27.8
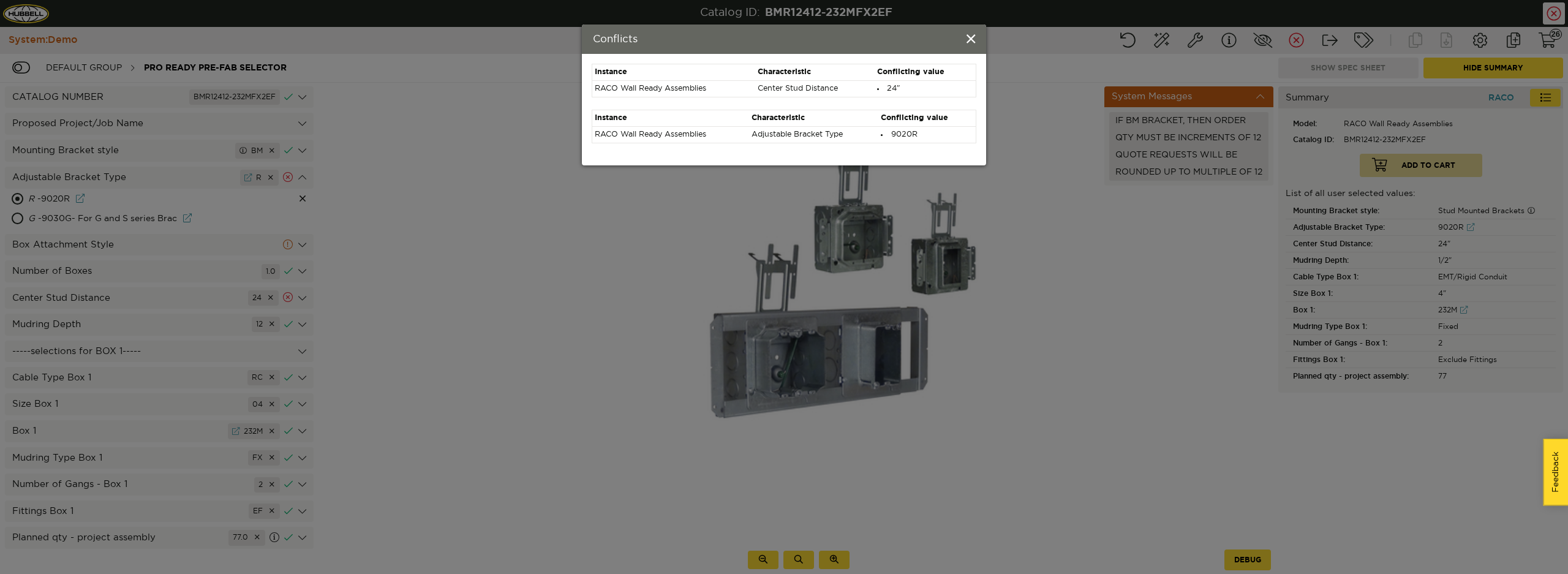
drag, startPoint x: 881, startPoint y: 85, endPoint x: 774, endPoint y: 49, distance: 112.9
click at [774, 49] on div "Conflicts" at bounding box center [784, 39] width 404 height 30
click at [974, 36] on span at bounding box center [971, 40] width 9 height 13
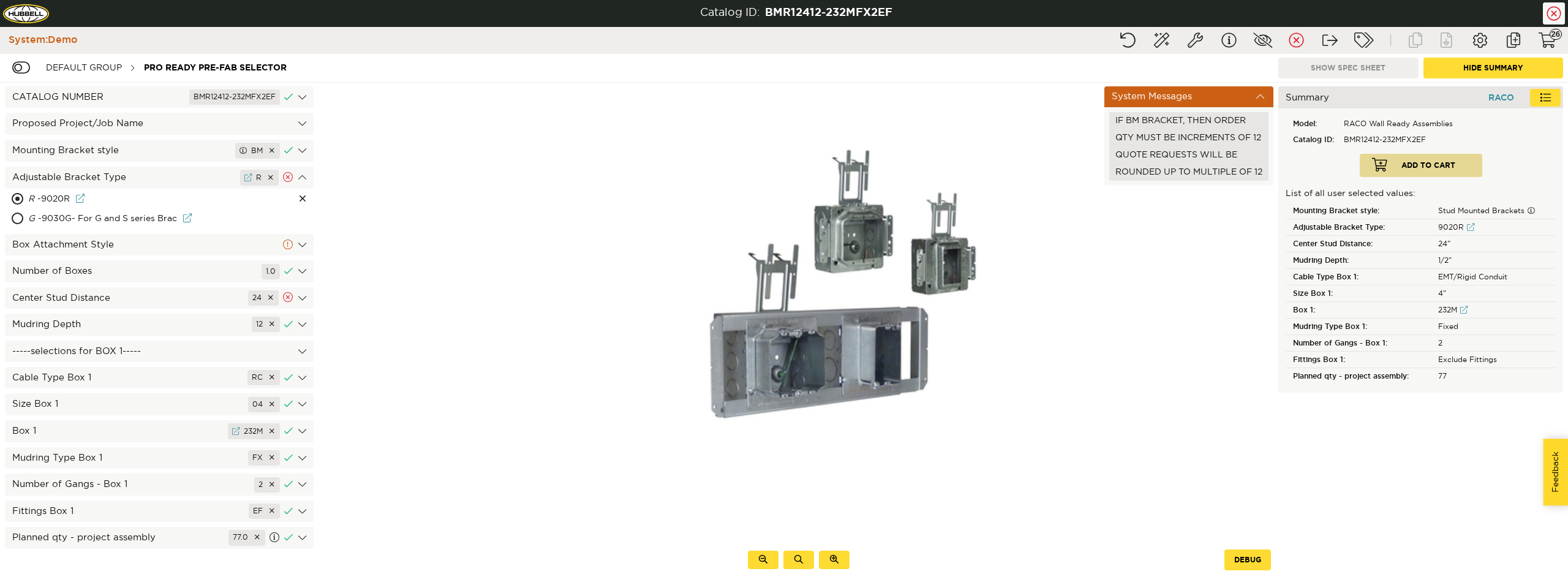
click at [115, 394] on div "Size Box 1 04" at bounding box center [160, 404] width 309 height 22
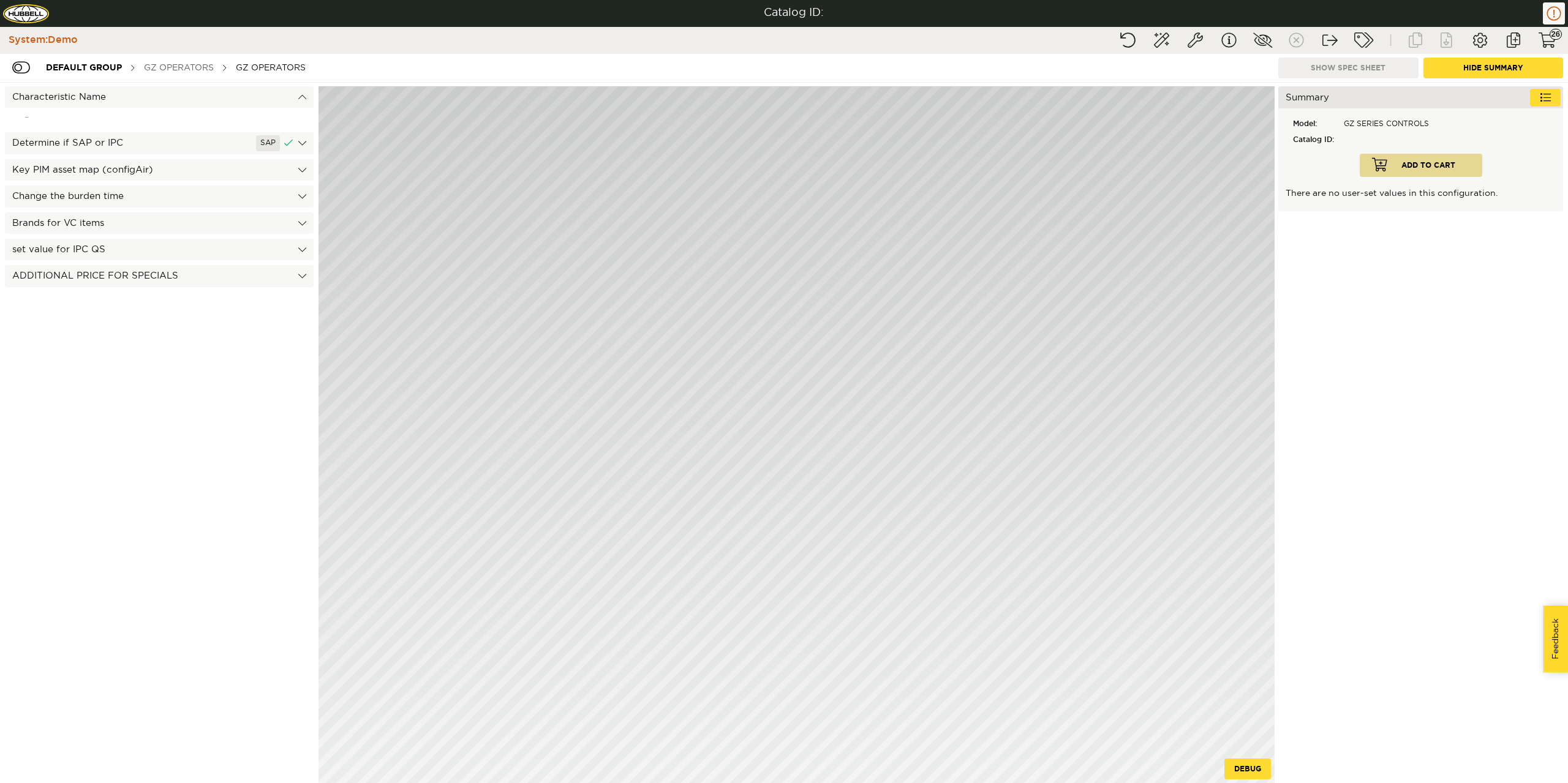
click at [204, 71] on div "GZ OPERATORS" at bounding box center [179, 68] width 82 height 23
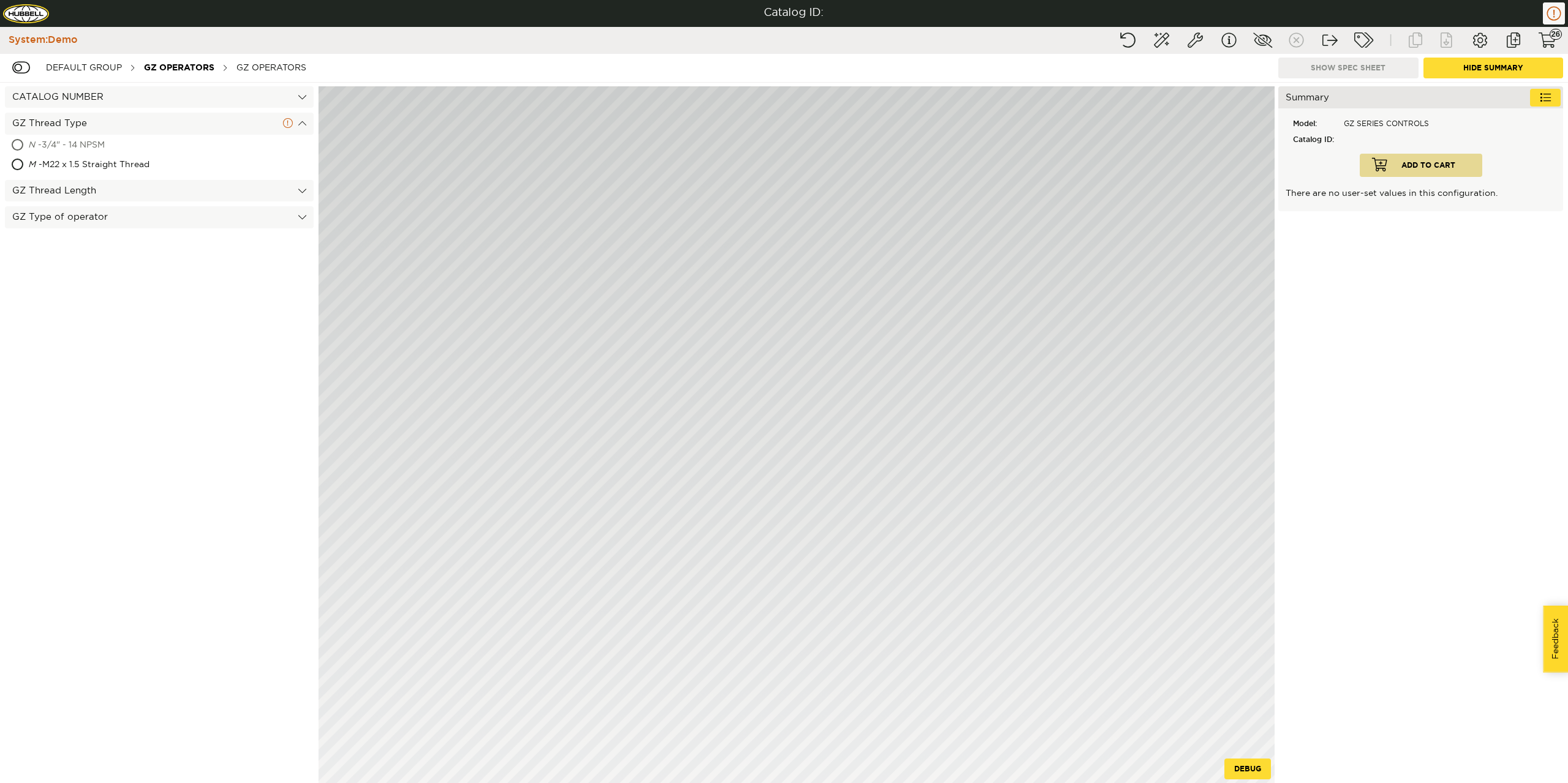
click at [79, 143] on div "N - 3/4" - 14 NPSM" at bounding box center [114, 145] width 173 height 19
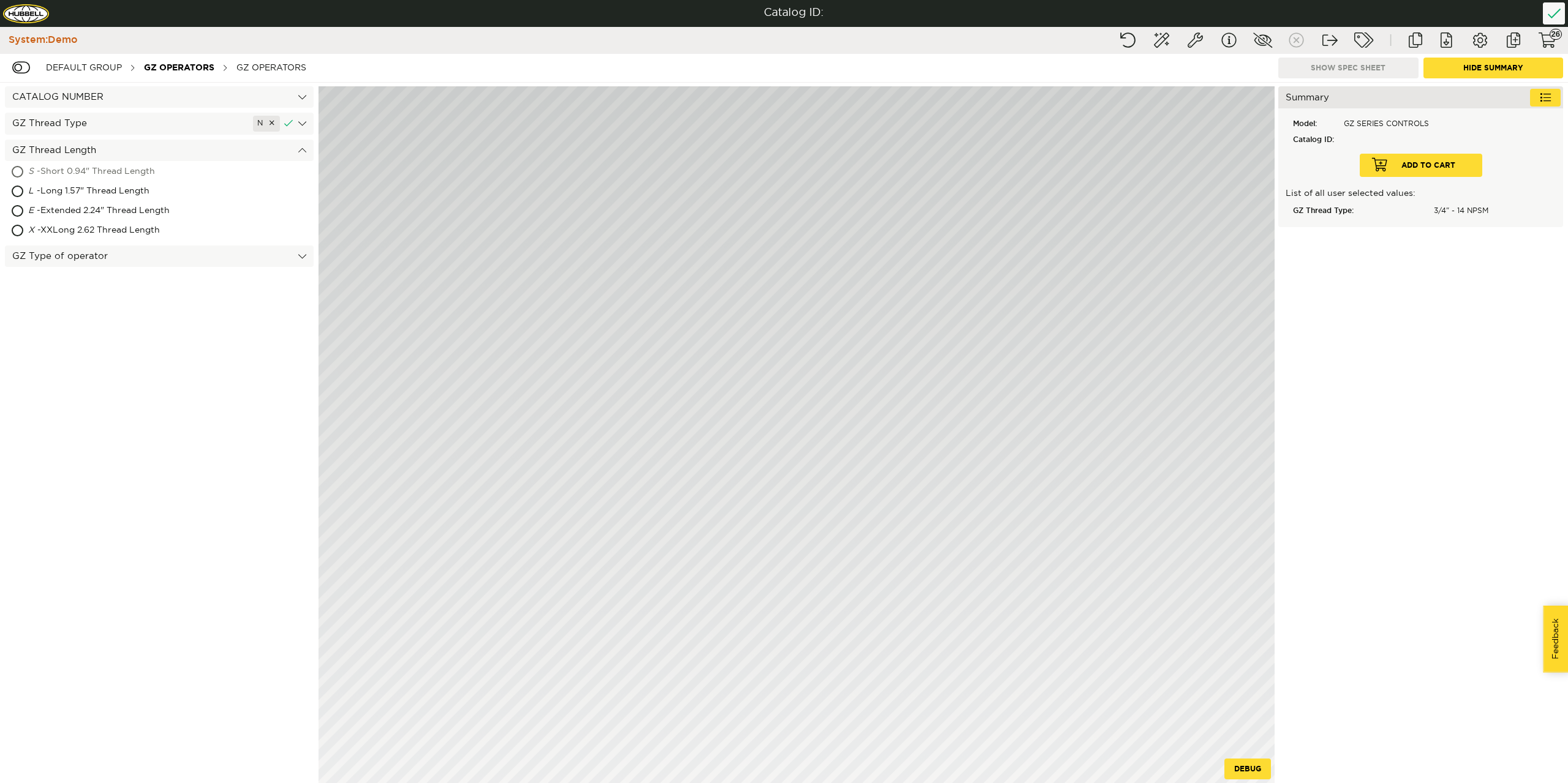
click at [128, 169] on div "S - Short 0.94" Thread Length" at bounding box center [127, 172] width 197 height 19
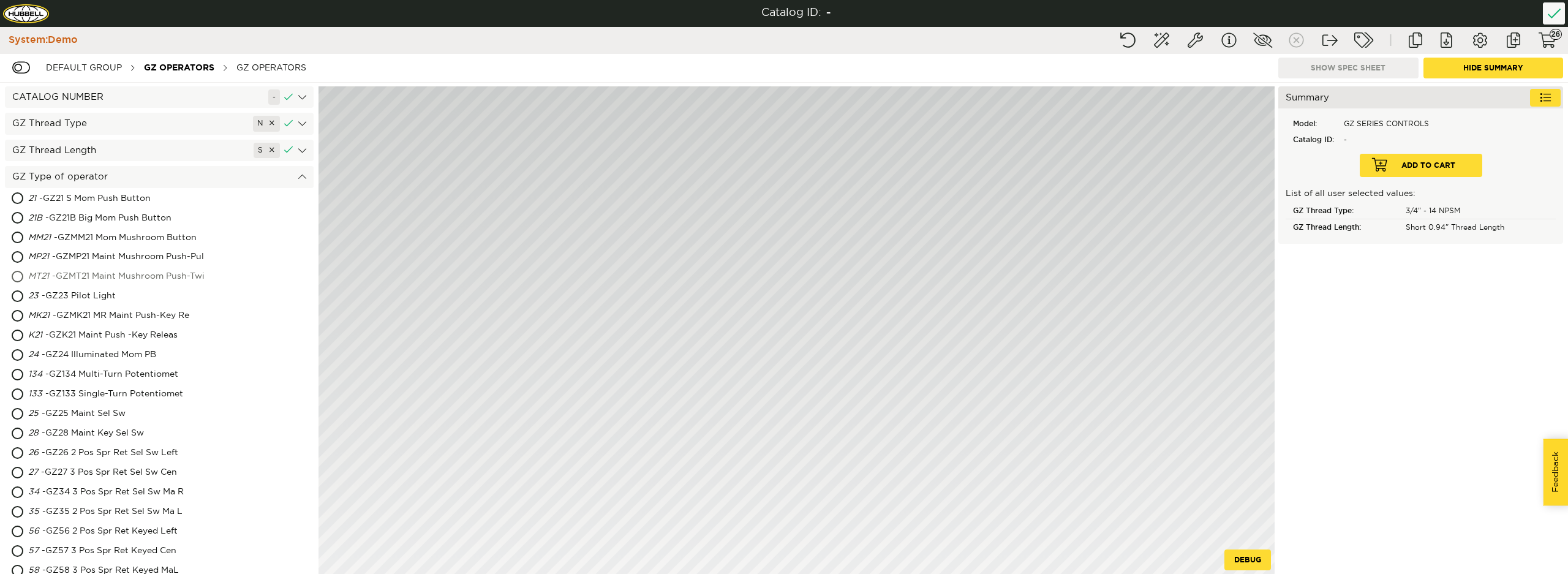
click at [90, 271] on div "MT21 - GZMT21 Maint Mushroom Push-Twi" at bounding box center [139, 277] width 222 height 19
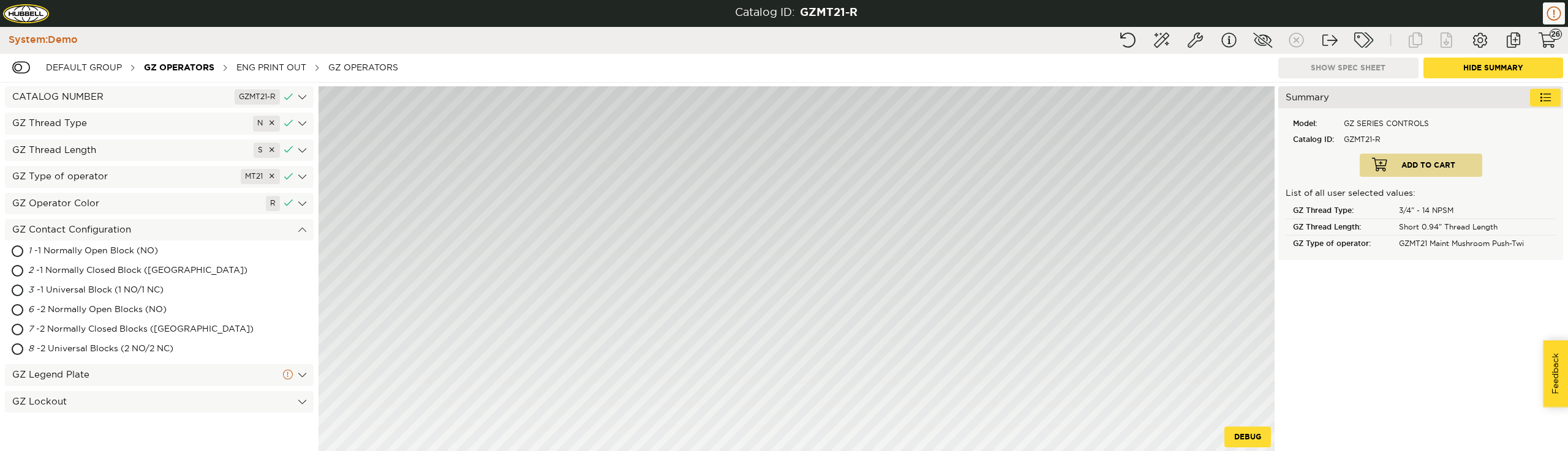
click at [131, 379] on div "GZ Legend Plate" at bounding box center [160, 375] width 309 height 22
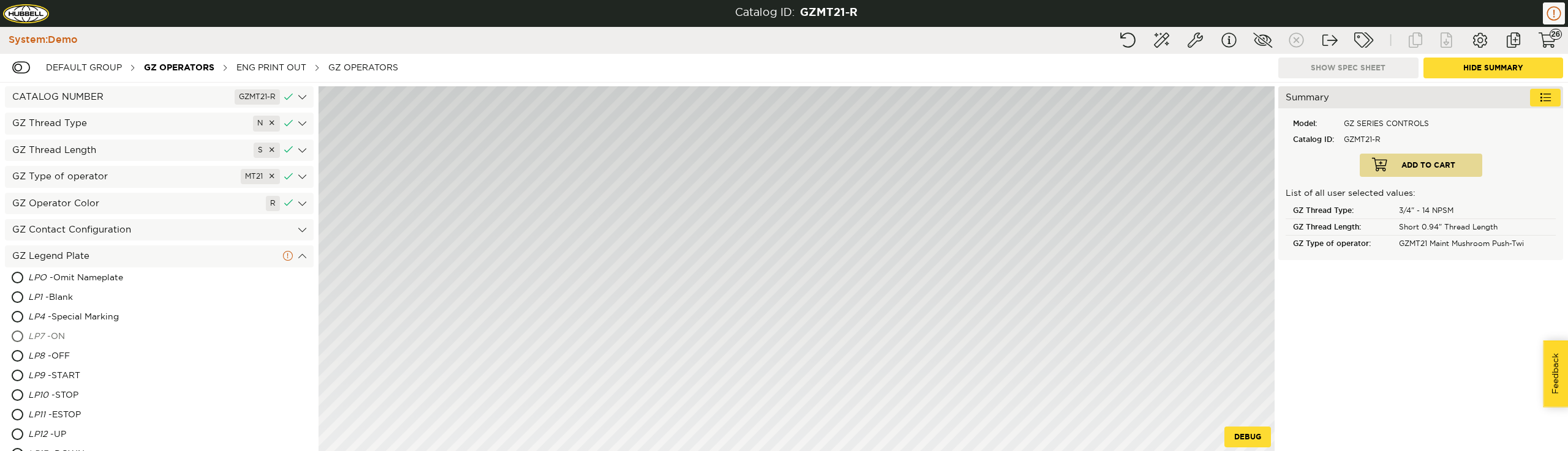
click at [79, 335] on div "LP7 - ON" at bounding box center [104, 337] width 152 height 19
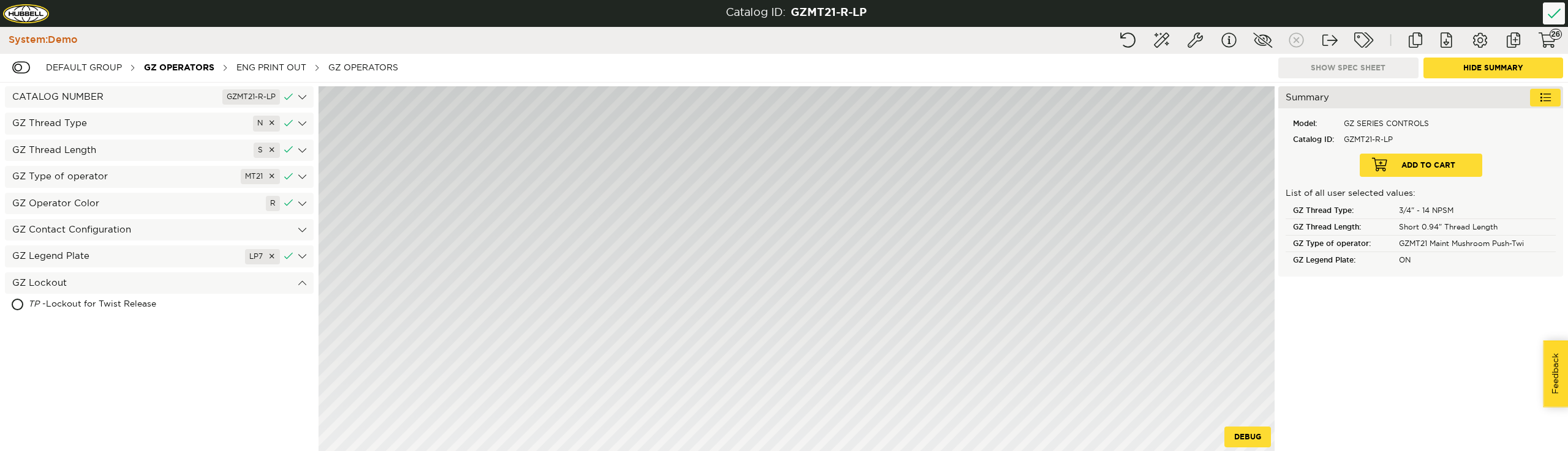
drag, startPoint x: 150, startPoint y: 383, endPoint x: 197, endPoint y: 364, distance: 50.7
click at [197, 364] on div "CATALOG NUMBER GZMT21-R-LP GZ Thread Type N GZ Thread Length S GZ Type of opera…" at bounding box center [159, 266] width 318 height 369
click at [276, 73] on div "ENG PRINT OUT" at bounding box center [271, 68] width 82 height 23
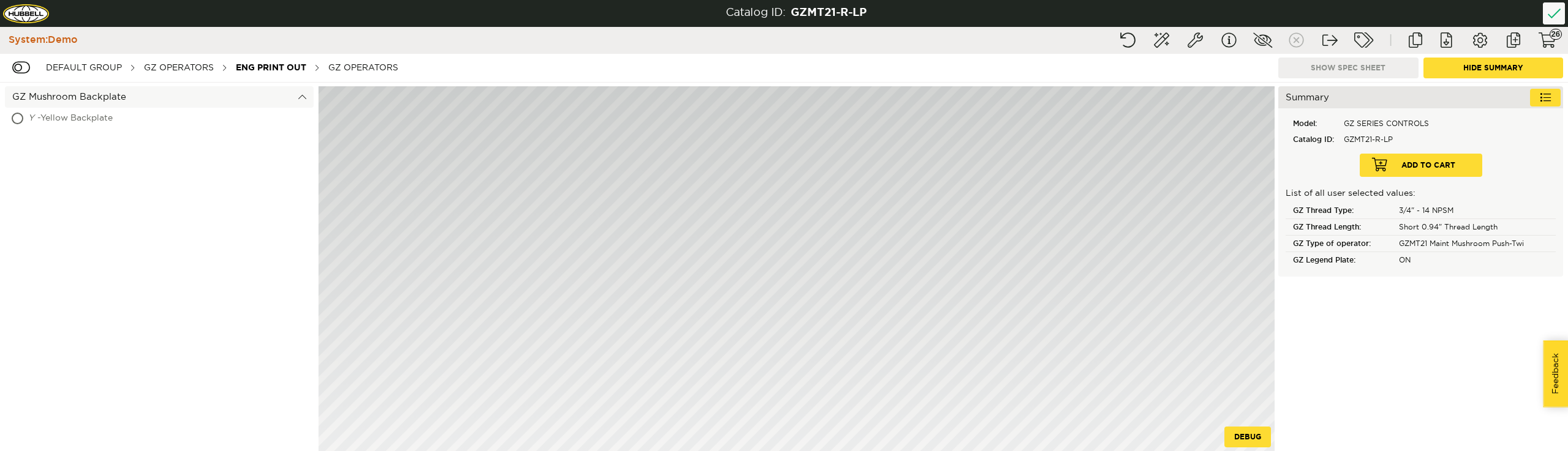
click at [88, 112] on div "Y - Yellow Backplate" at bounding box center [117, 119] width 177 height 19
click at [361, 68] on div "GZ OPERATORS" at bounding box center [363, 68] width 82 height 23
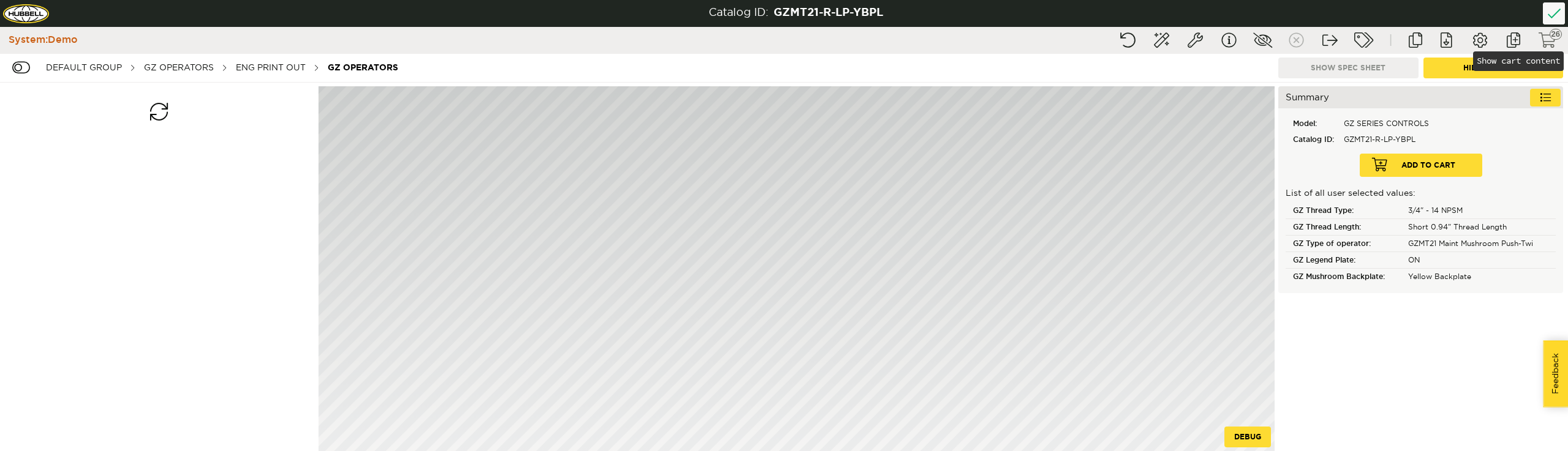
click at [1541, 38] on button "Show cart content" at bounding box center [1546, 41] width 30 height 22
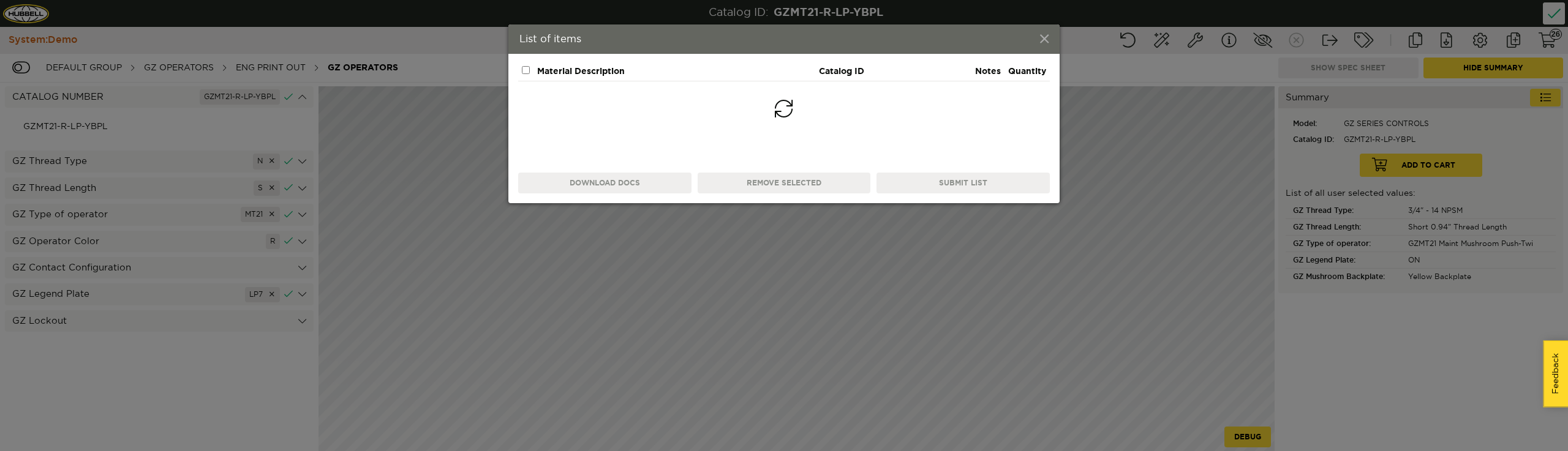
click at [1040, 33] on span at bounding box center [1045, 40] width 9 height 13
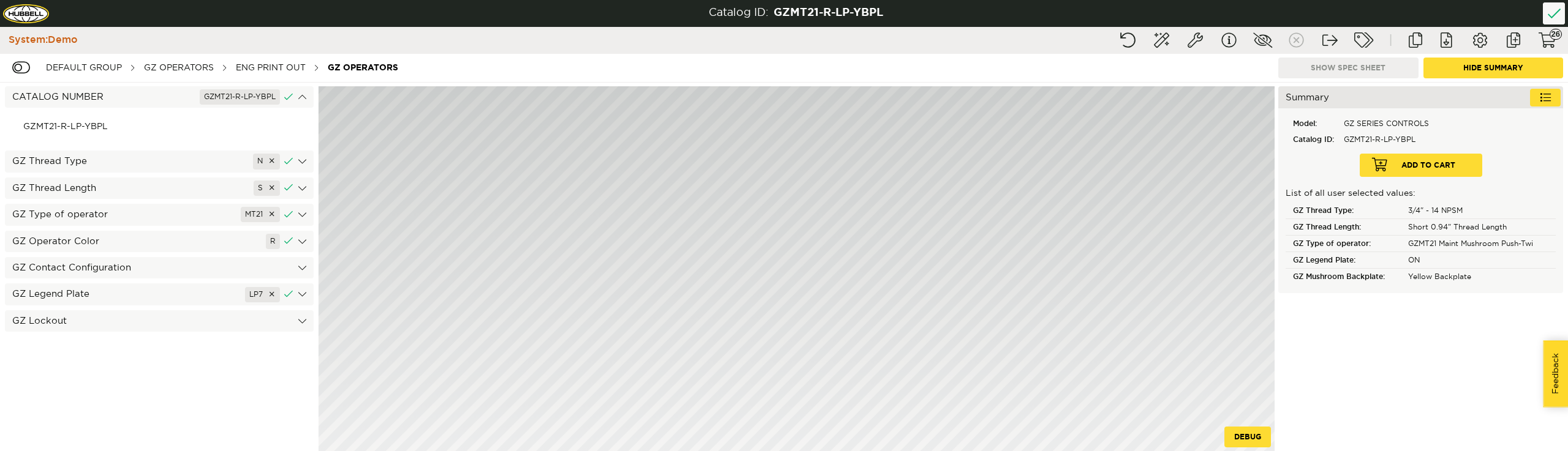
drag, startPoint x: 1362, startPoint y: 49, endPoint x: 1273, endPoint y: 56, distance: 89.3
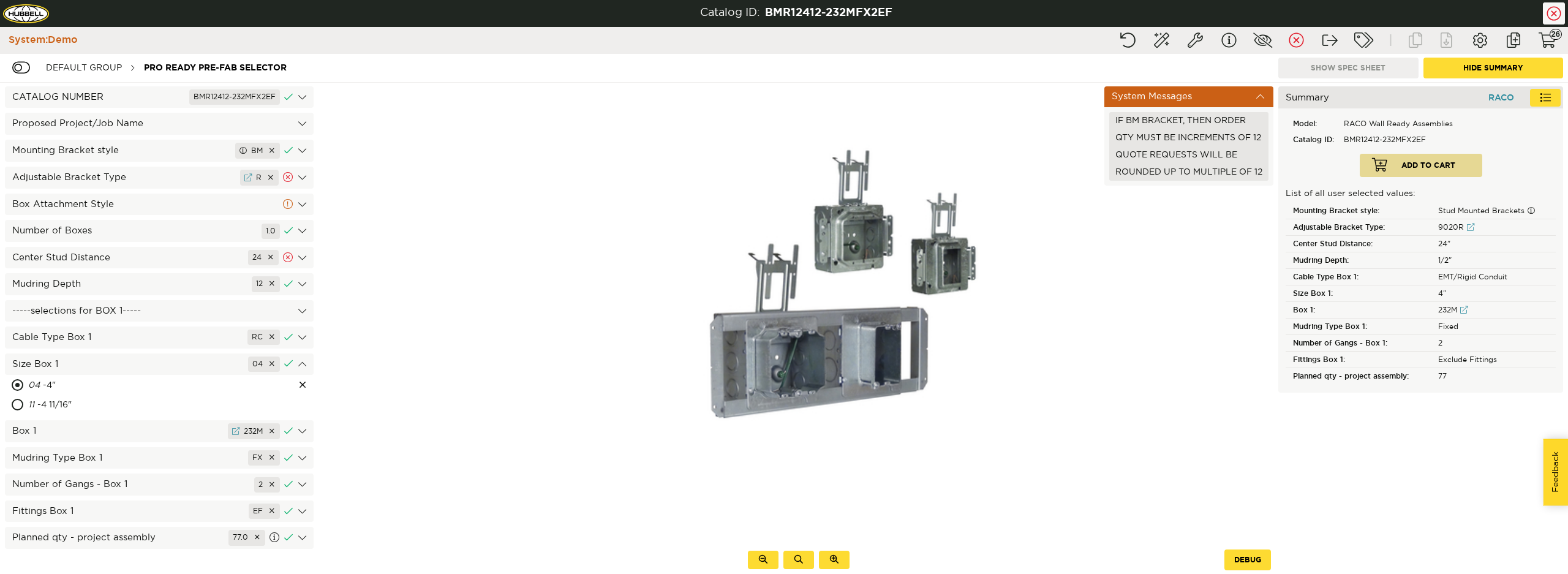
click at [293, 174] on div "Adjustable Bracket Type R" at bounding box center [160, 177] width 309 height 22
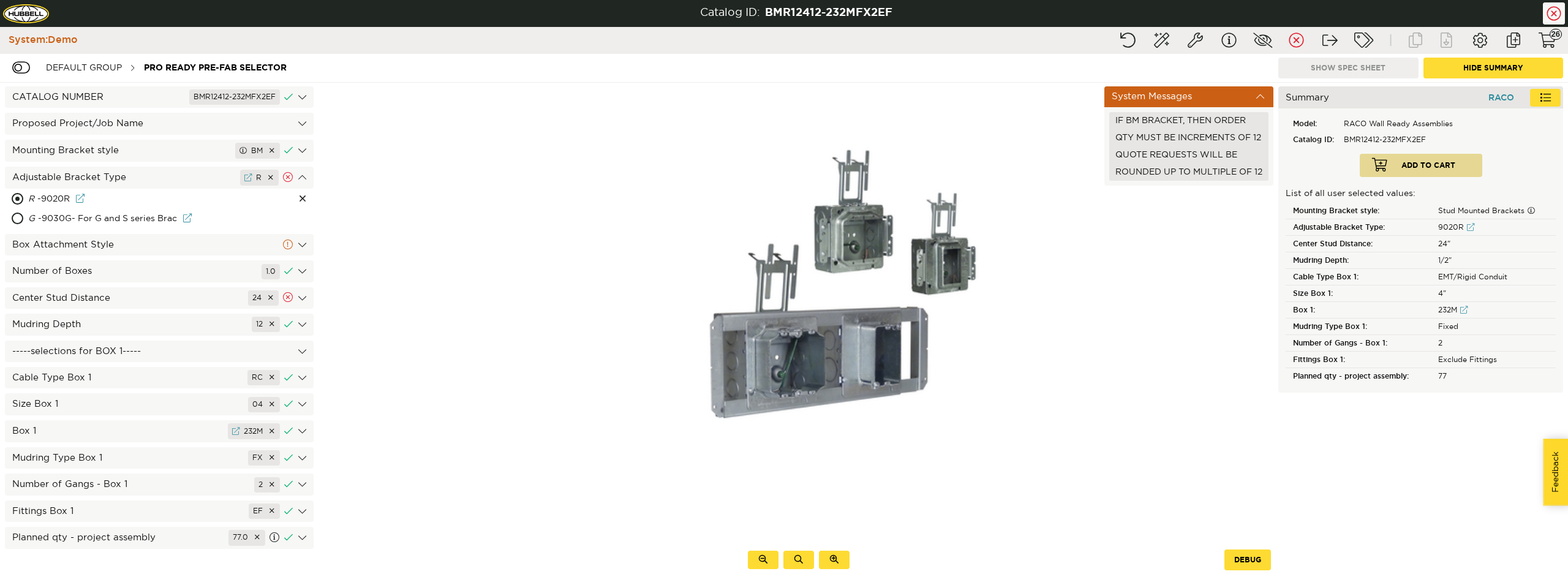
click at [301, 173] on div "Adjustable Bracket Type R" at bounding box center [160, 177] width 309 height 22
